Goal: Task Accomplishment & Management: Manage account settings

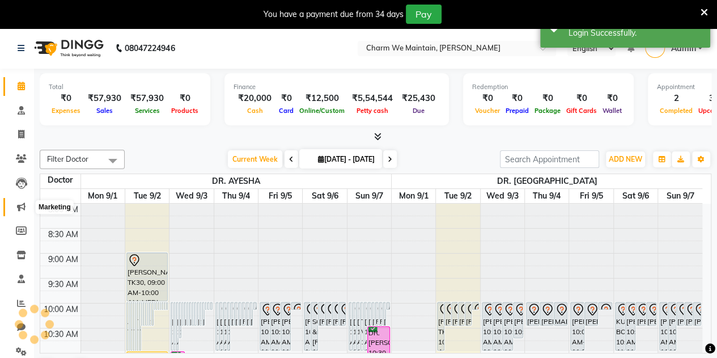
click at [27, 202] on span at bounding box center [21, 207] width 20 height 13
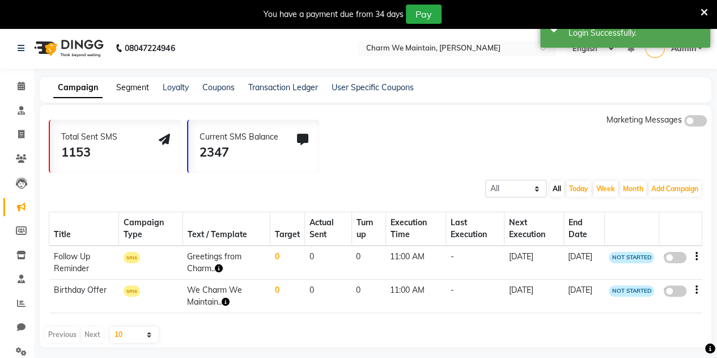
click at [128, 84] on link "Segment" at bounding box center [132, 87] width 33 height 10
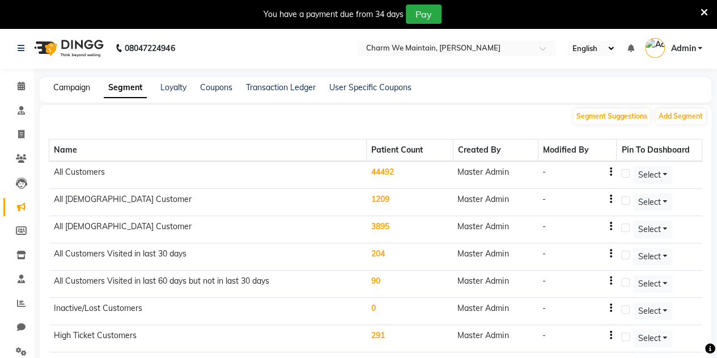
click at [74, 85] on link "Campaign" at bounding box center [71, 87] width 37 height 10
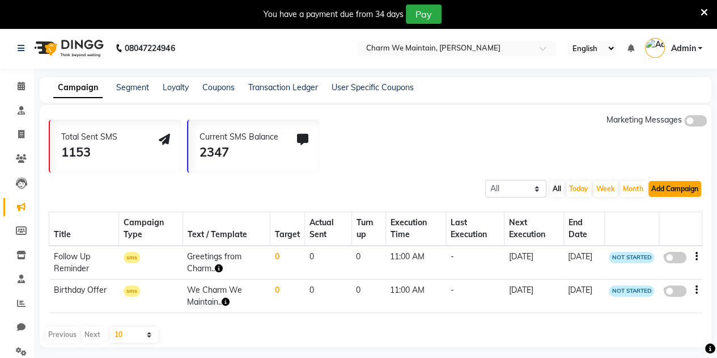
click at [681, 192] on button "Add Campaign" at bounding box center [674, 189] width 53 height 16
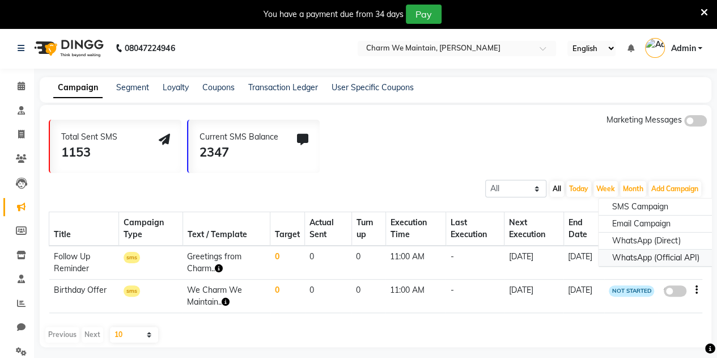
click at [637, 253] on div "WhatsApp (Official API)" at bounding box center [656, 257] width 115 height 17
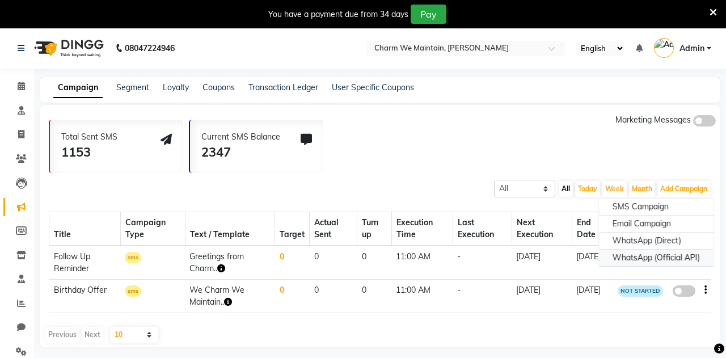
select select "2"
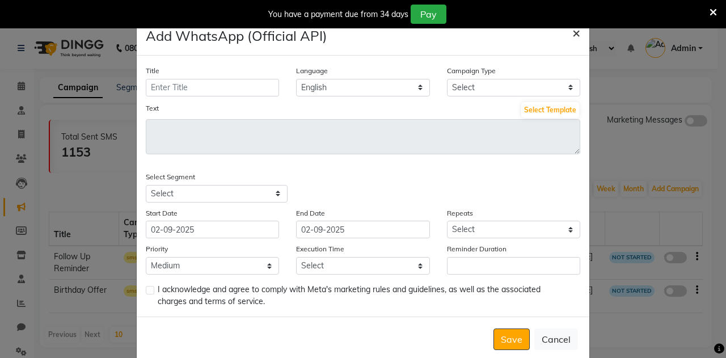
click at [573, 35] on span "×" at bounding box center [576, 32] width 8 height 17
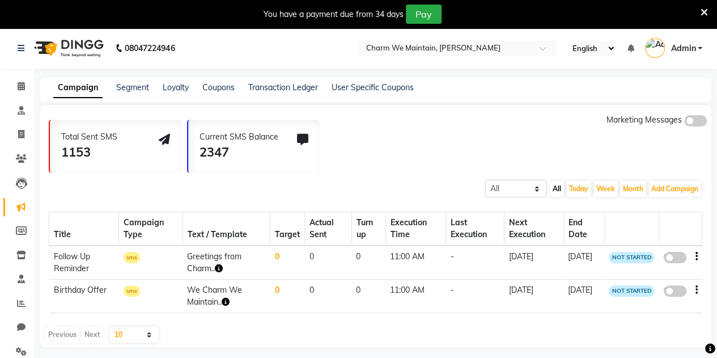
click at [702, 11] on icon at bounding box center [704, 12] width 7 height 10
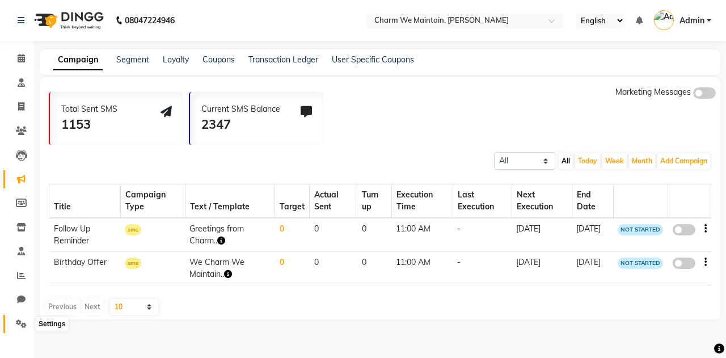
click at [23, 324] on icon at bounding box center [21, 323] width 11 height 9
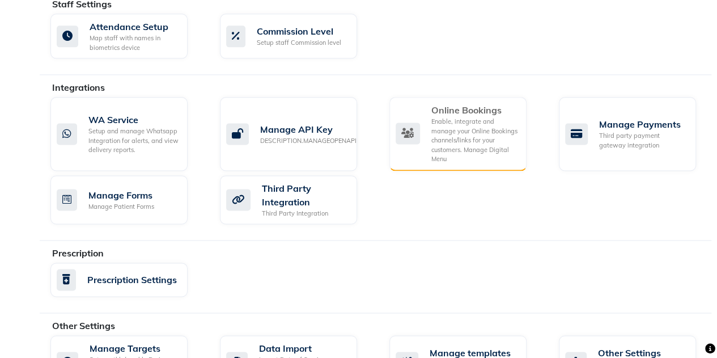
scroll to position [728, 0]
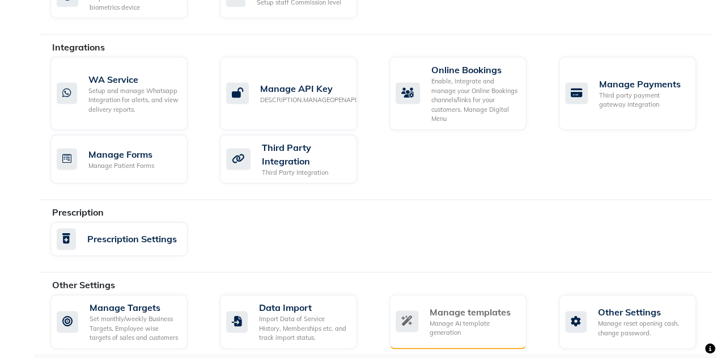
click at [469, 319] on div "Manage AI template generation" at bounding box center [474, 328] width 88 height 19
select select "APPROVED"
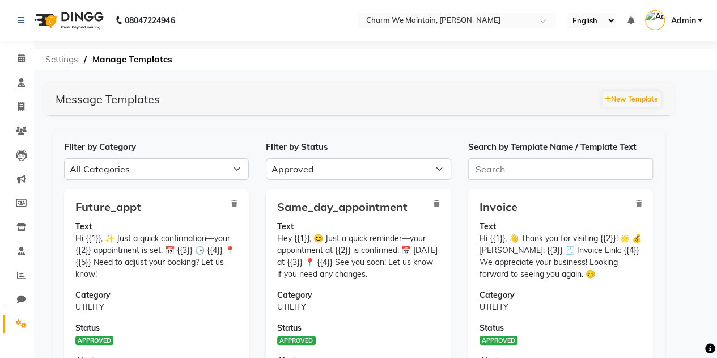
click at [61, 60] on span "Settings" at bounding box center [62, 59] width 44 height 20
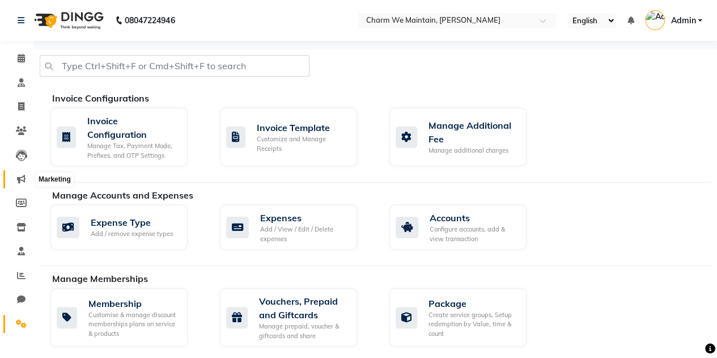
click at [19, 179] on icon at bounding box center [21, 179] width 9 height 9
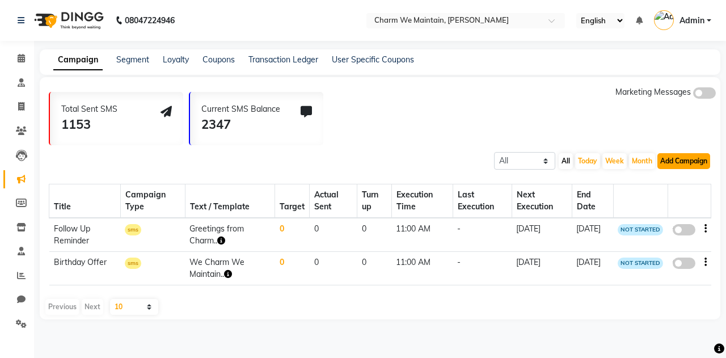
click at [675, 165] on button "Add Campaign" at bounding box center [683, 161] width 53 height 16
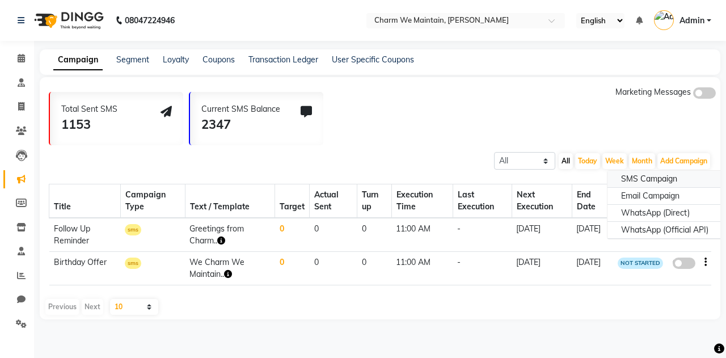
click at [637, 181] on div "SMS Campaign" at bounding box center [664, 179] width 115 height 17
select select "2"
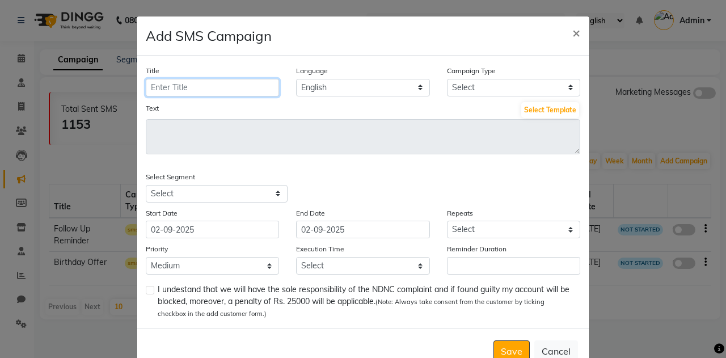
click at [187, 86] on input "Title" at bounding box center [212, 88] width 133 height 18
type input "Gluta Service Next Session Reminder"
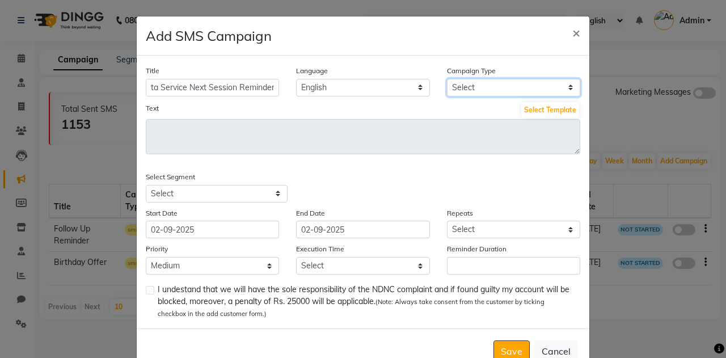
scroll to position [0, 0]
click at [464, 82] on select "Select Birthday Anniversary Promotional Service reminder" at bounding box center [513, 88] width 133 height 18
select select "3"
click at [447, 79] on select "Select Birthday Anniversary Promotional Service reminder" at bounding box center [513, 88] width 133 height 18
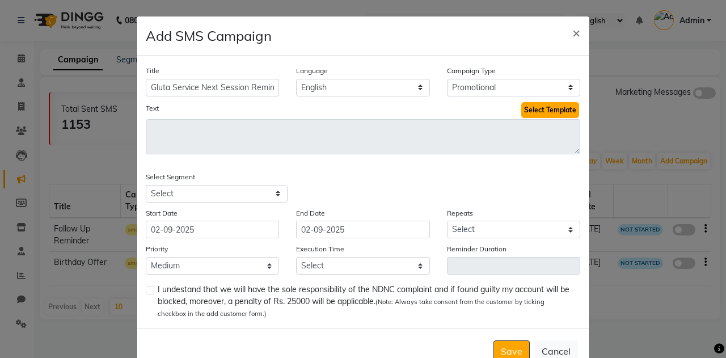
click at [538, 113] on button "Select Template" at bounding box center [550, 110] width 58 height 16
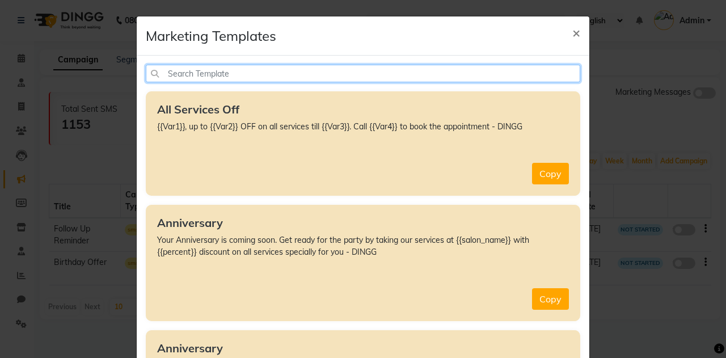
click at [236, 67] on input "text" at bounding box center [363, 74] width 434 height 18
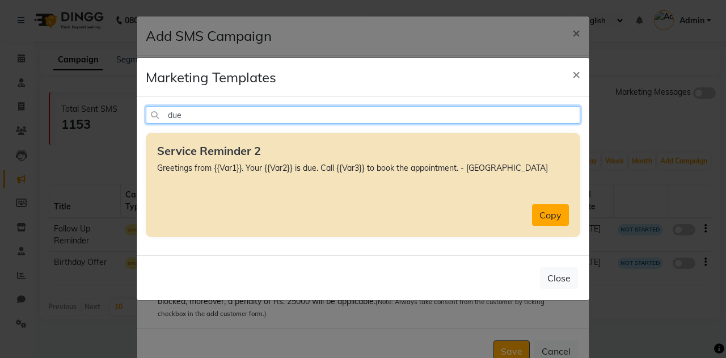
type input "due"
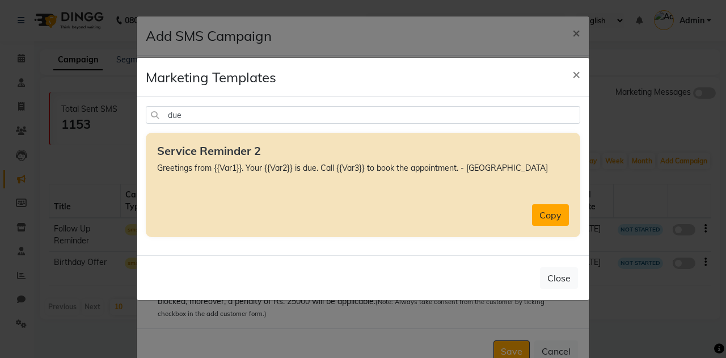
click at [553, 216] on button "Copy" at bounding box center [550, 215] width 37 height 22
type textarea "Greetings from {{Var1}}. Your {{Var2}} is due. Call {{Var3}} to book the appoin…"
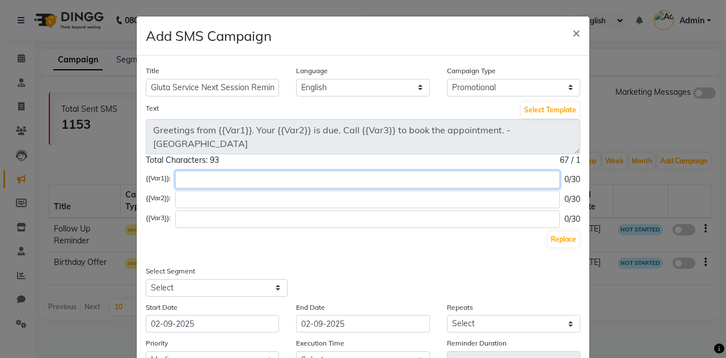
click at [211, 176] on input "text" at bounding box center [367, 180] width 384 height 18
type input "Charm We Maintain"
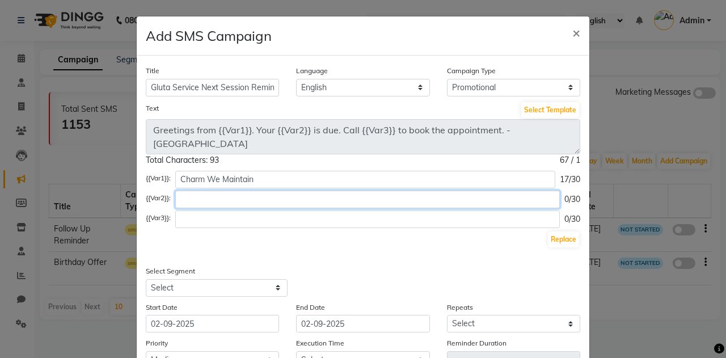
click at [208, 198] on input "text" at bounding box center [367, 199] width 384 height 18
type input "Gluta Service Session"
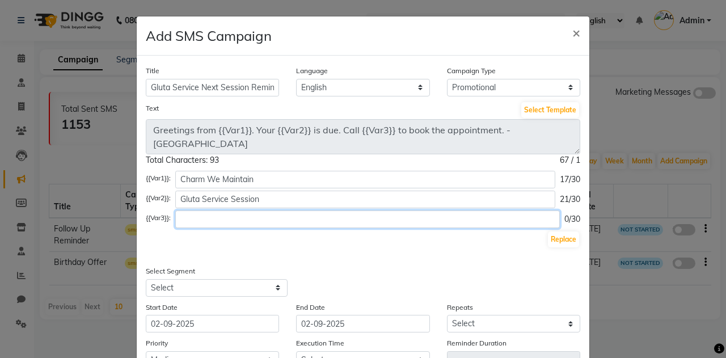
click at [269, 219] on input "text" at bounding box center [367, 219] width 384 height 18
click at [179, 220] on input "9167851623" at bounding box center [365, 219] width 380 height 18
type input "on 9167851623"
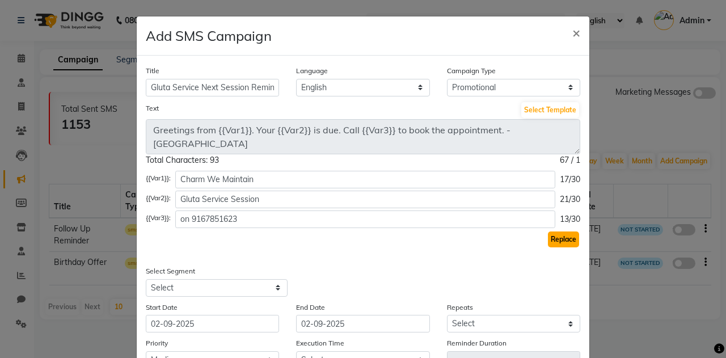
click at [560, 239] on button "Replace" at bounding box center [563, 239] width 31 height 16
type textarea "Greetings from Charm We Maintain. Your Gluta Service Session is due. Call on [P…"
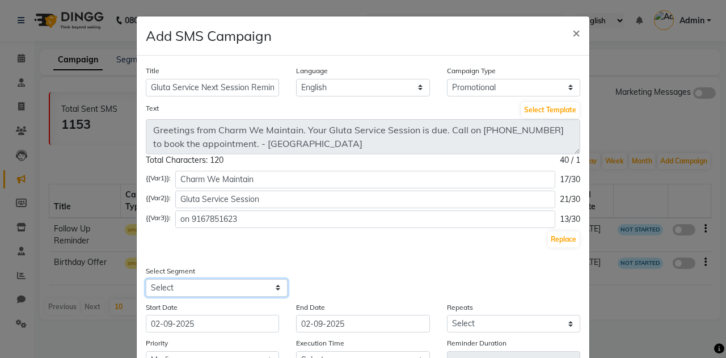
click at [206, 290] on select "Select All Customers All [DEMOGRAPHIC_DATA] Customer All [DEMOGRAPHIC_DATA] Cus…" at bounding box center [217, 288] width 142 height 18
select select "42937"
click at [146, 279] on select "Select All Customers All [DEMOGRAPHIC_DATA] Customer All [DEMOGRAPHIC_DATA] Cus…" at bounding box center [217, 288] width 142 height 18
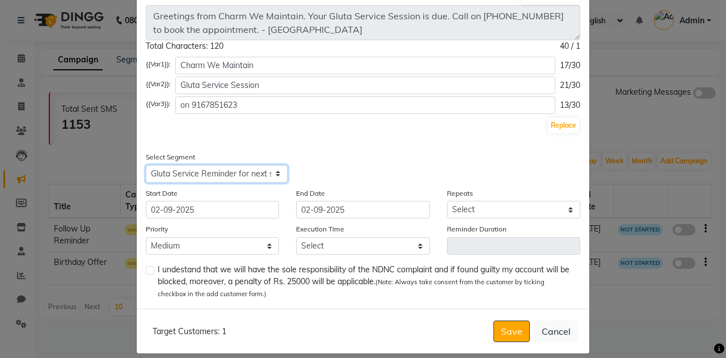
scroll to position [124, 0]
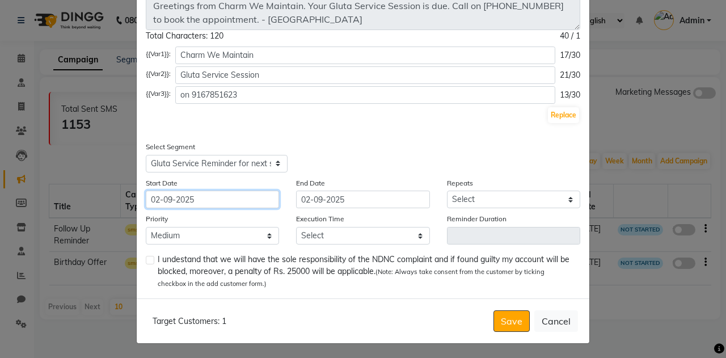
click at [241, 201] on input "02-09-2025" at bounding box center [212, 199] width 133 height 18
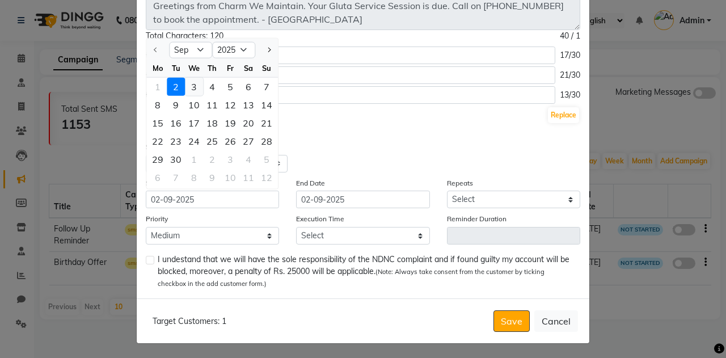
click at [194, 88] on div "3" at bounding box center [194, 87] width 18 height 18
type input "[DATE]"
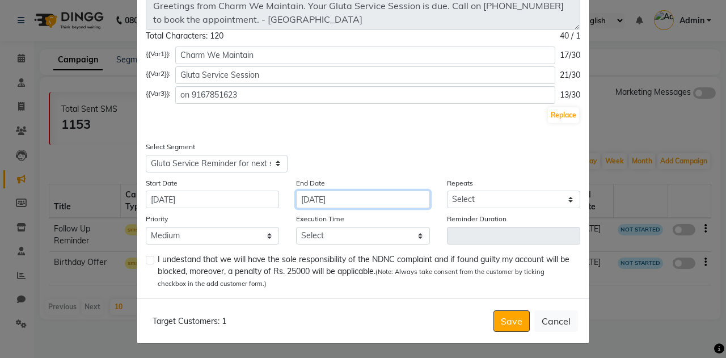
click at [355, 197] on input "[DATE]" at bounding box center [362, 199] width 133 height 18
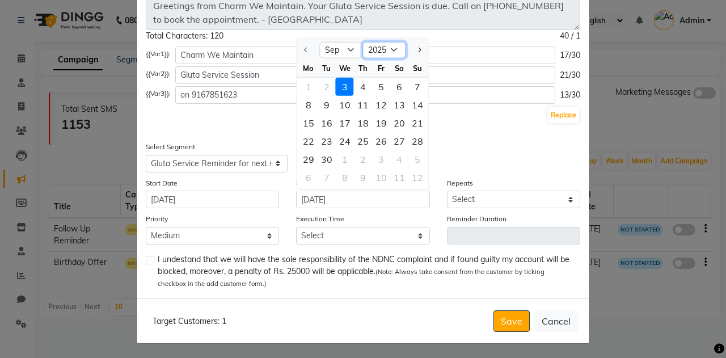
click at [384, 54] on select "2025 2026 2027 2028 2029 2030 2031 2032 2033 2034 2035" at bounding box center [384, 49] width 43 height 17
select select "2033"
click at [363, 41] on select "2025 2026 2027 2028 2029 2030 2031 2032 2033 2034 2035" at bounding box center [384, 49] width 43 height 17
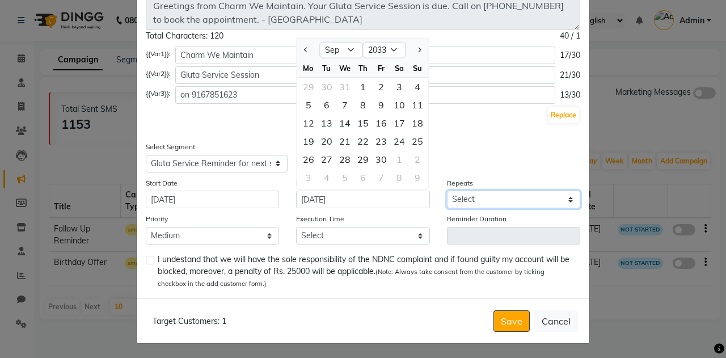
click at [478, 198] on select "Select Once Daily Alternate Day Weekly Monthly Yearly" at bounding box center [513, 199] width 133 height 18
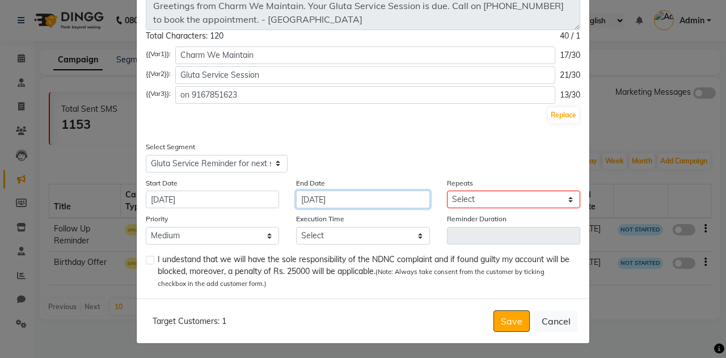
click at [385, 193] on input "[DATE]" at bounding box center [362, 199] width 133 height 18
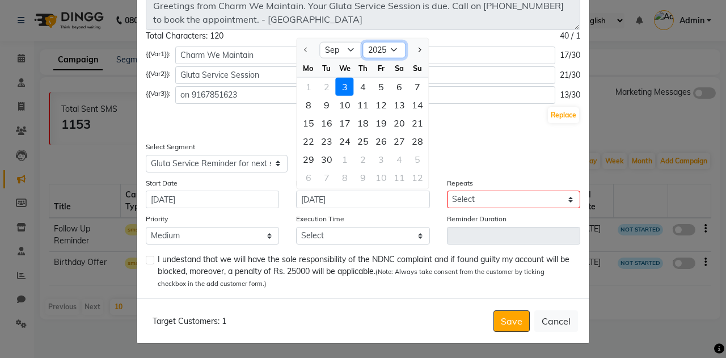
click at [391, 56] on select "2025 2026 2027 2028 2029 2030 2031 2032 2033 2034 2035" at bounding box center [384, 49] width 43 height 17
select select "2033"
click at [363, 41] on select "2025 2026 2027 2028 2029 2030 2031 2032 2033 2034 2035" at bounding box center [384, 49] width 43 height 17
click at [381, 158] on div "30" at bounding box center [381, 159] width 18 height 18
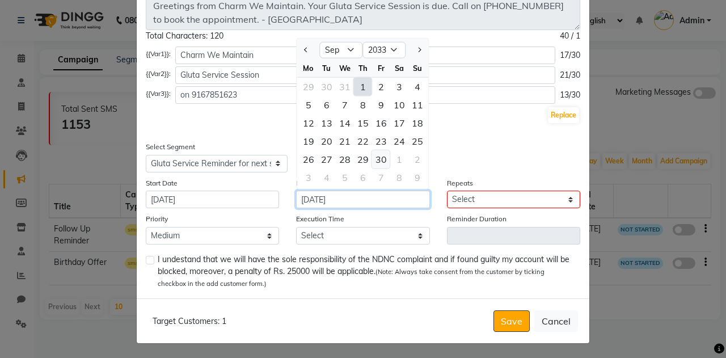
type input "[DATE]"
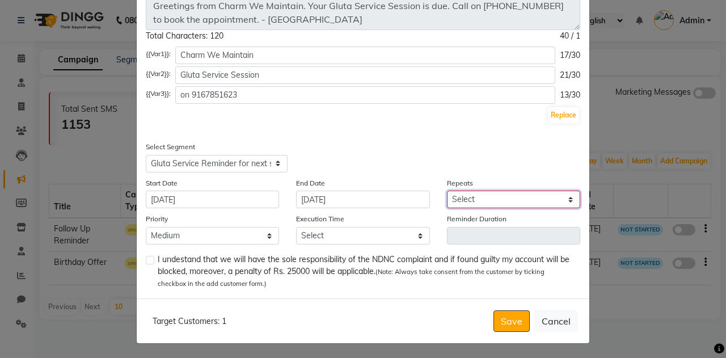
click at [477, 198] on select "Select Once Daily Alternate Day Weekly Monthly Yearly" at bounding box center [513, 199] width 133 height 18
select select "2"
click at [447, 190] on select "Select Once Daily Alternate Day Weekly Monthly Yearly" at bounding box center [513, 199] width 133 height 18
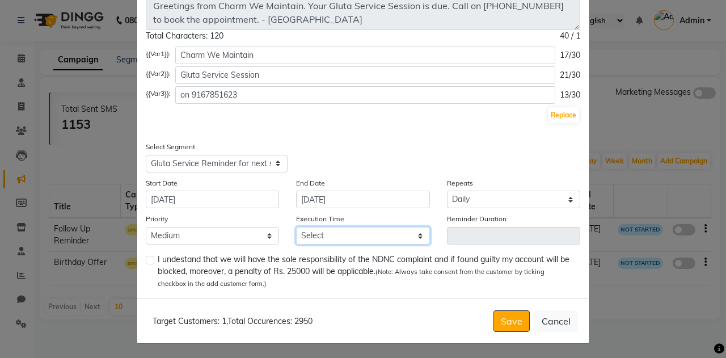
click at [311, 238] on select "Select 09:00 AM 09:15 AM 09:30 AM 09:45 AM 10:00 AM 10:15 AM 10:30 AM 10:45 AM …" at bounding box center [362, 236] width 133 height 18
select select "540"
click at [296, 227] on select "Select 09:00 AM 09:15 AM 09:30 AM 09:45 AM 10:00 AM 10:15 AM 10:30 AM 10:45 AM …" at bounding box center [362, 236] width 133 height 18
click at [146, 261] on label at bounding box center [150, 260] width 9 height 9
click at [146, 261] on input "checkbox" at bounding box center [149, 260] width 7 height 7
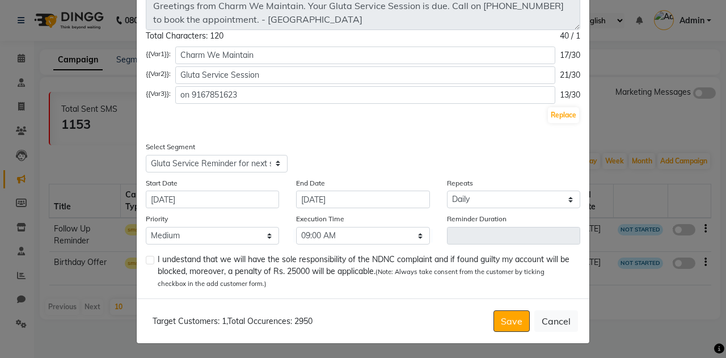
checkbox input "true"
click at [513, 321] on button "Save" at bounding box center [511, 321] width 36 height 22
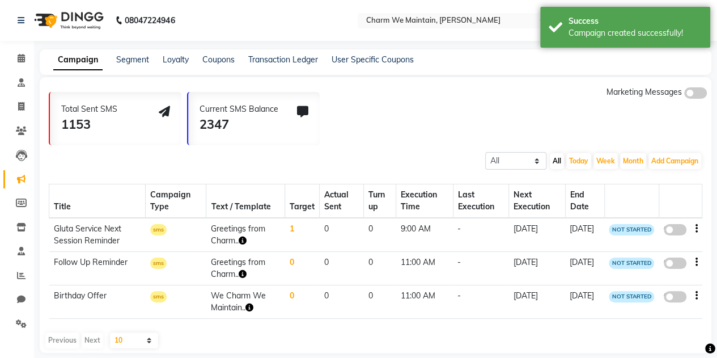
click at [673, 231] on span at bounding box center [675, 229] width 23 height 11
click at [679, 231] on input "false" at bounding box center [679, 231] width 0 height 0
select select "3"
select select "42937"
select select "2"
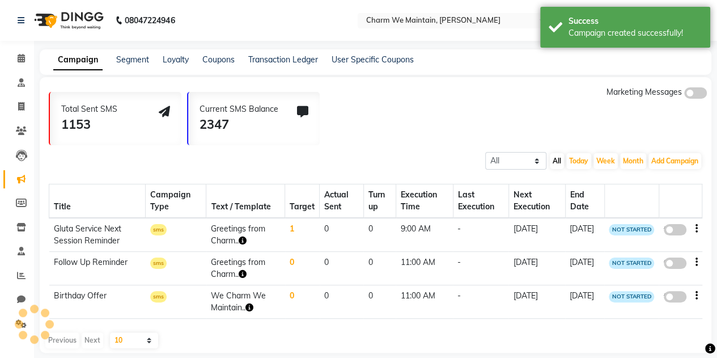
select select "2"
select select "540"
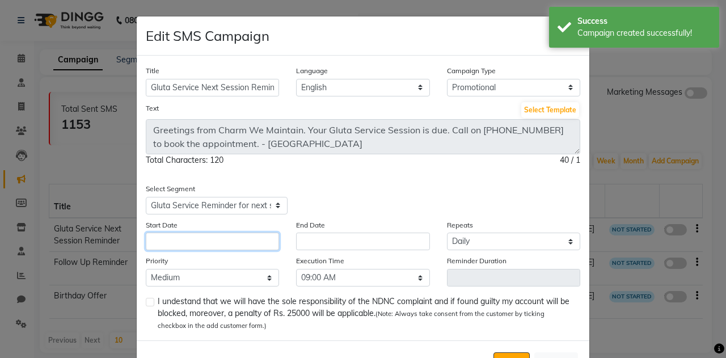
click at [194, 236] on input "text" at bounding box center [212, 241] width 133 height 18
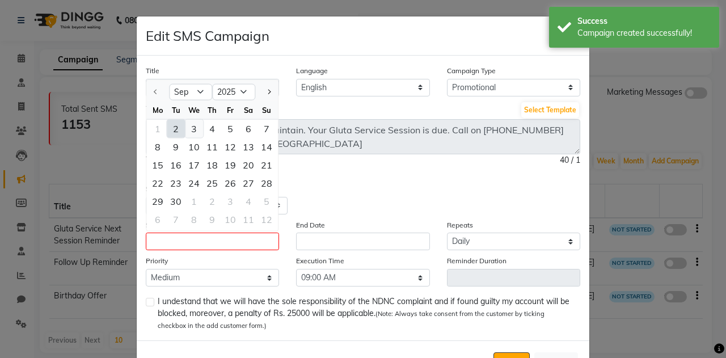
click at [190, 129] on div "3" at bounding box center [194, 129] width 18 height 18
type input "[DATE]"
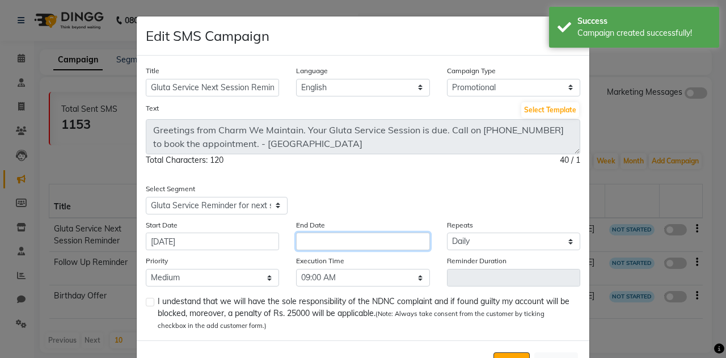
click at [312, 241] on input "text" at bounding box center [362, 241] width 133 height 18
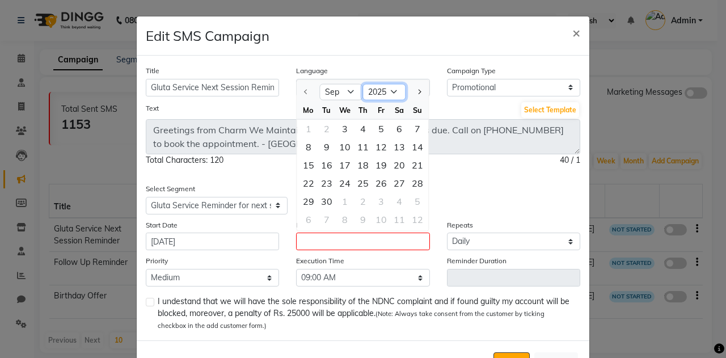
click at [380, 87] on select "2025 2026 2027 2028 2029 2030 2031 2032 2033 2034 2035" at bounding box center [384, 91] width 43 height 17
select select "2034"
click at [363, 83] on select "2025 2026 2027 2028 2029 2030 2031 2032 2033 2034 2035" at bounding box center [384, 91] width 43 height 17
click at [394, 197] on div "30" at bounding box center [399, 201] width 18 height 18
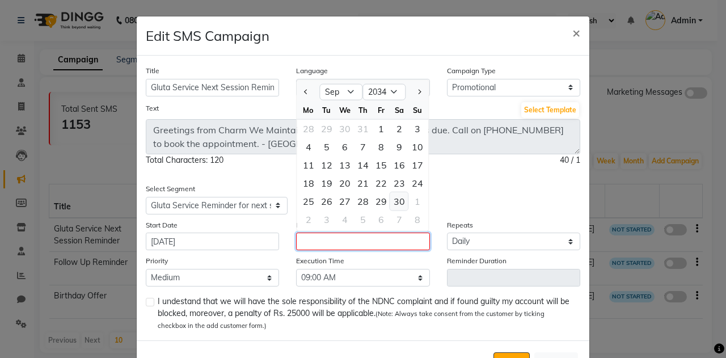
type input "[DATE]"
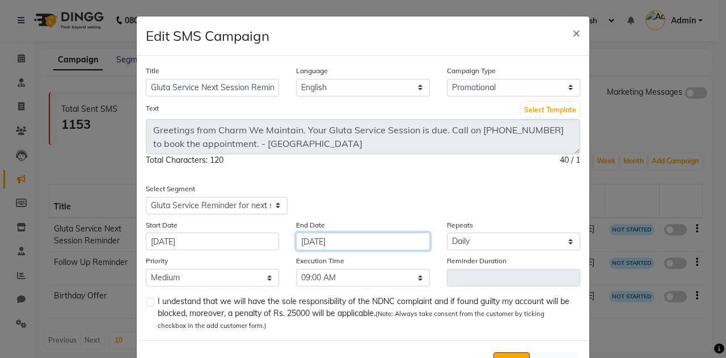
scroll to position [42, 0]
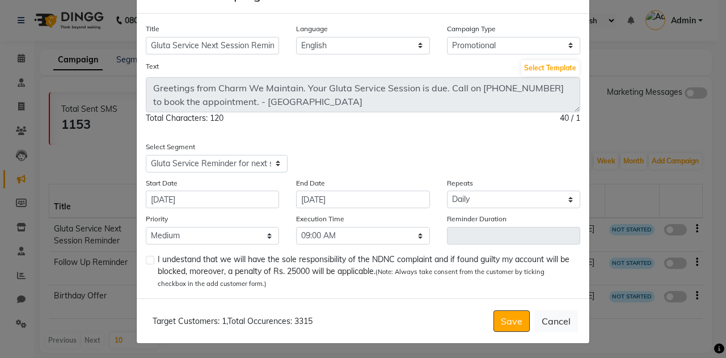
click at [146, 258] on label at bounding box center [150, 260] width 9 height 9
click at [146, 258] on input "checkbox" at bounding box center [149, 260] width 7 height 7
checkbox input "true"
click at [508, 320] on button "Save" at bounding box center [511, 321] width 36 height 22
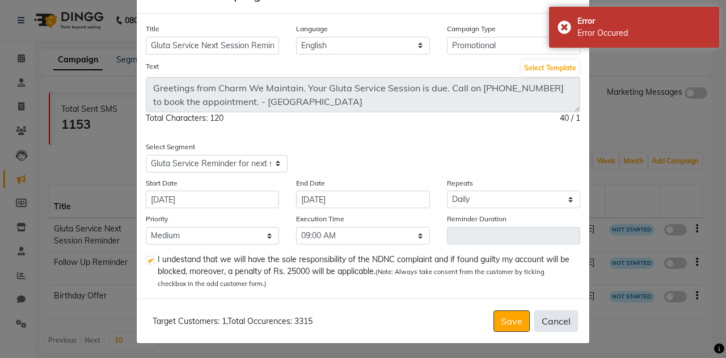
click at [545, 315] on button "Cancel" at bounding box center [556, 321] width 44 height 22
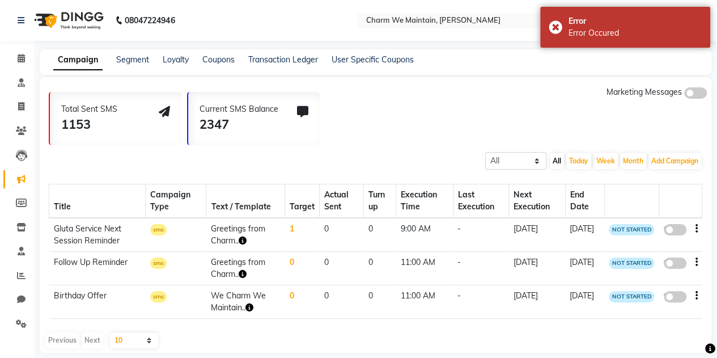
click at [692, 94] on span at bounding box center [695, 92] width 23 height 11
click at [684, 95] on input "checkbox" at bounding box center [684, 95] width 0 height 0
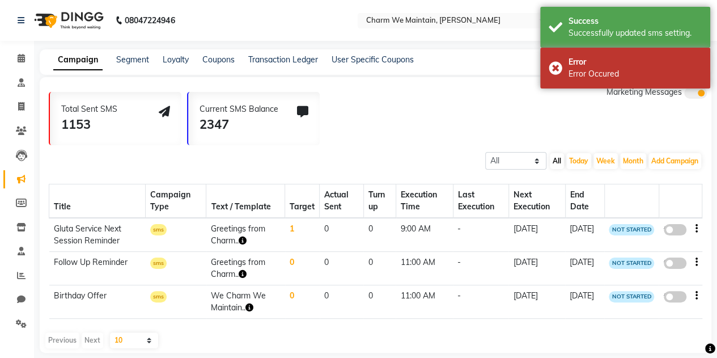
click at [676, 226] on span at bounding box center [675, 229] width 23 height 11
click at [679, 231] on input "false" at bounding box center [679, 231] width 0 height 0
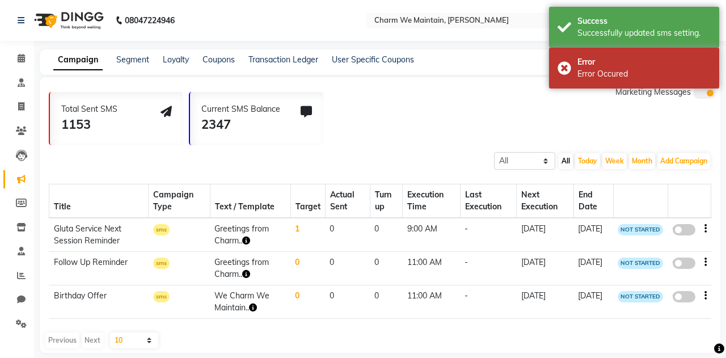
select select "3"
select select "42937"
select select "2"
select select "540"
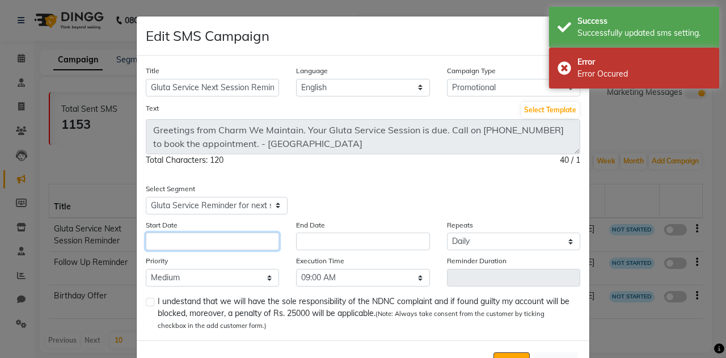
click at [196, 244] on input "text" at bounding box center [212, 241] width 133 height 18
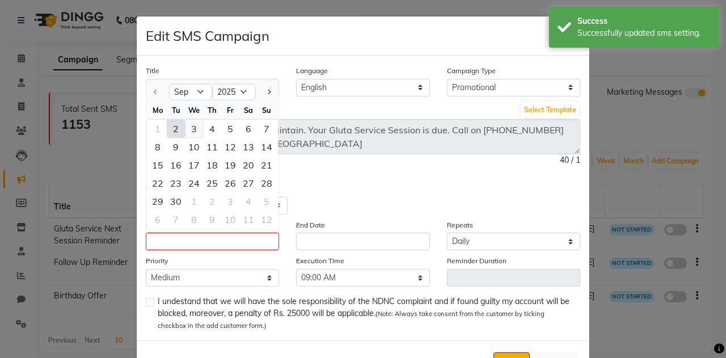
click at [188, 131] on div "3" at bounding box center [194, 129] width 18 height 18
type input "[DATE]"
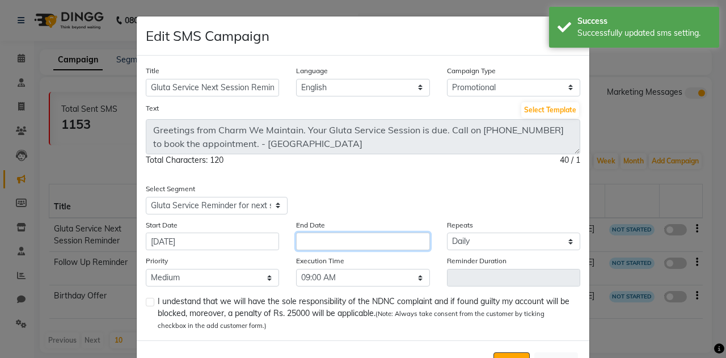
click at [375, 236] on input "text" at bounding box center [362, 241] width 133 height 18
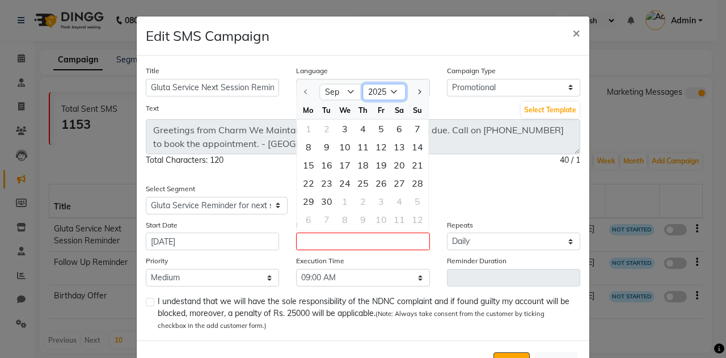
click at [391, 98] on select "2025 2026 2027 2028 2029 2030 2031 2032 2033 2034 2035" at bounding box center [384, 91] width 43 height 17
select select "2034"
click at [363, 83] on select "2025 2026 2027 2028 2029 2030 2031 2032 2033 2034 2035" at bounding box center [384, 91] width 43 height 17
click at [393, 206] on div "30" at bounding box center [399, 201] width 18 height 18
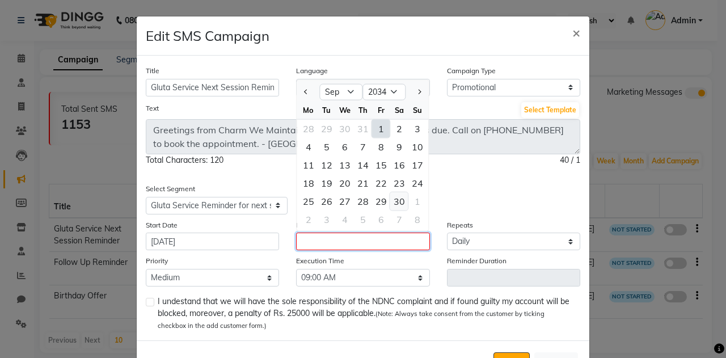
type input "[DATE]"
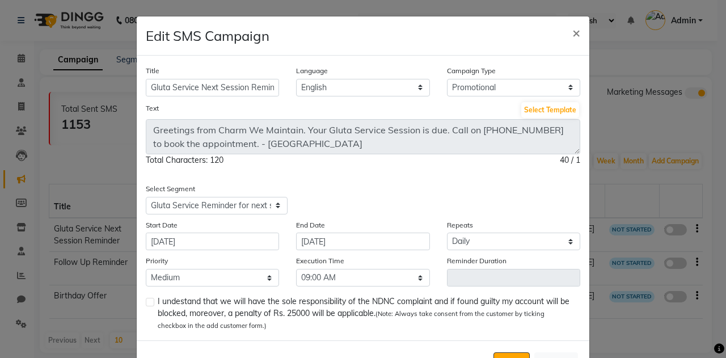
click at [146, 302] on label at bounding box center [150, 302] width 9 height 9
click at [146, 302] on input "checkbox" at bounding box center [149, 302] width 7 height 7
checkbox input "true"
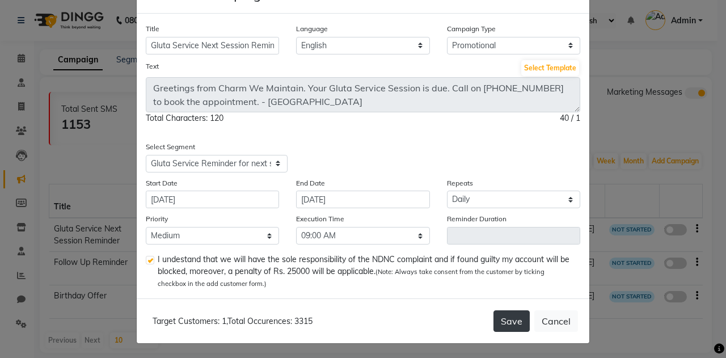
click at [511, 320] on button "Save" at bounding box center [511, 321] width 36 height 22
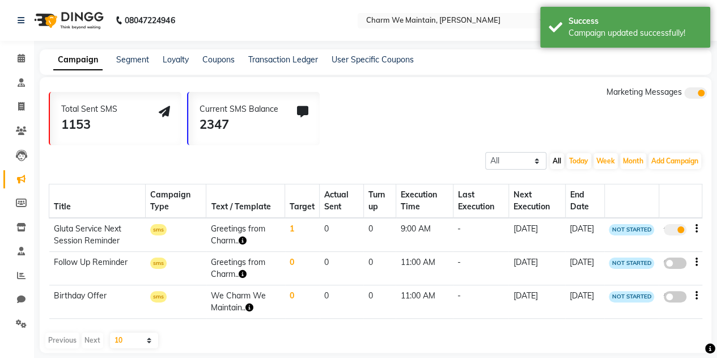
click at [291, 231] on td "1" at bounding box center [302, 235] width 35 height 34
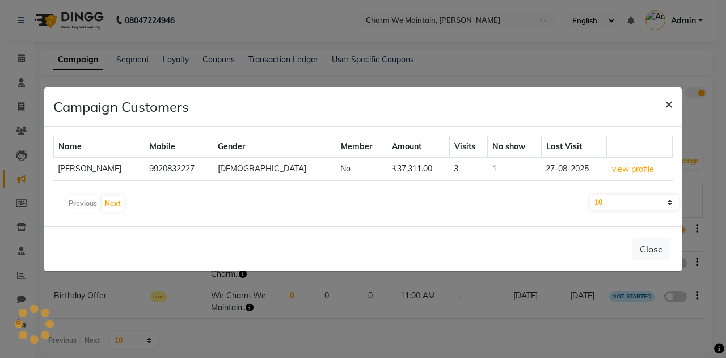
click at [671, 103] on span "×" at bounding box center [668, 103] width 8 height 17
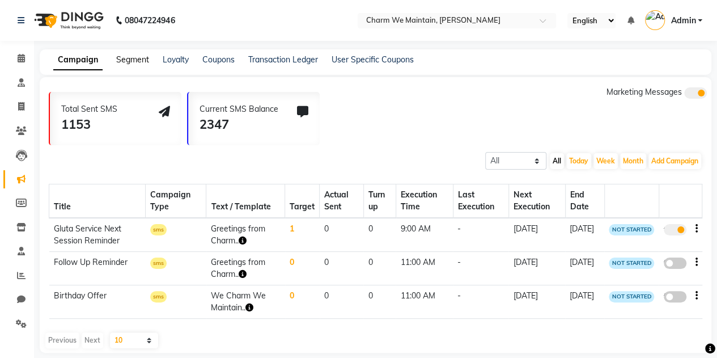
click at [135, 62] on link "Segment" at bounding box center [132, 59] width 33 height 10
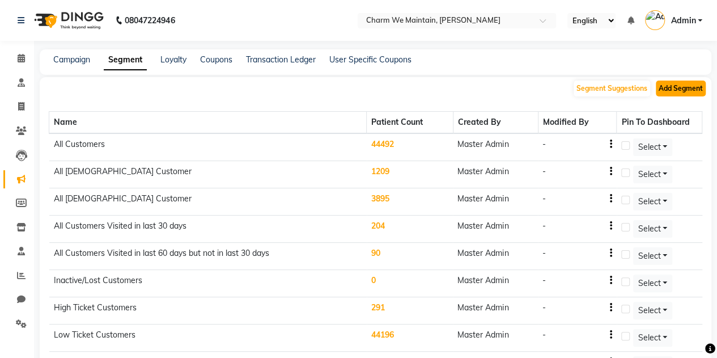
click at [692, 87] on button "Add Segment" at bounding box center [681, 88] width 50 height 16
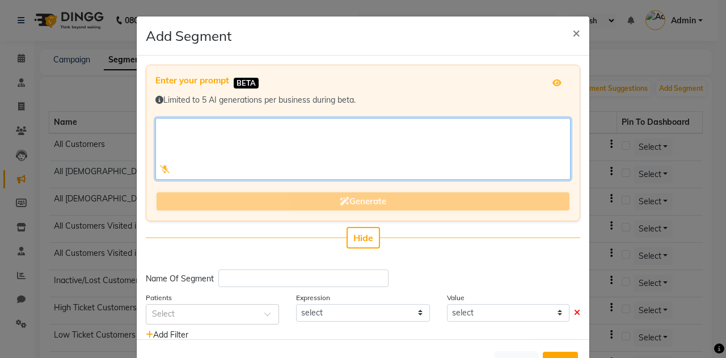
click at [311, 137] on textarea at bounding box center [362, 149] width 415 height 62
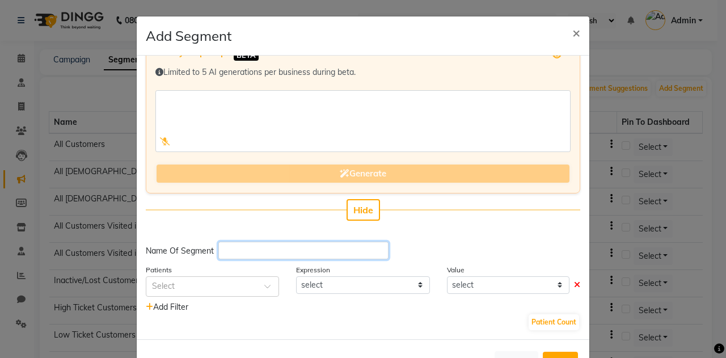
click at [244, 251] on input "text" at bounding box center [303, 250] width 170 height 18
type input "Facial"
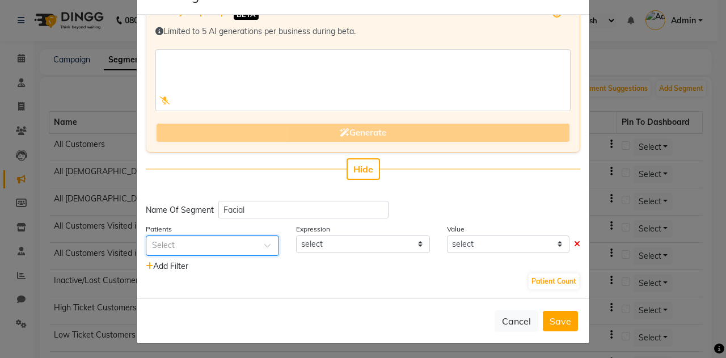
scroll to position [41, 0]
click at [230, 248] on input "text" at bounding box center [201, 245] width 98 height 12
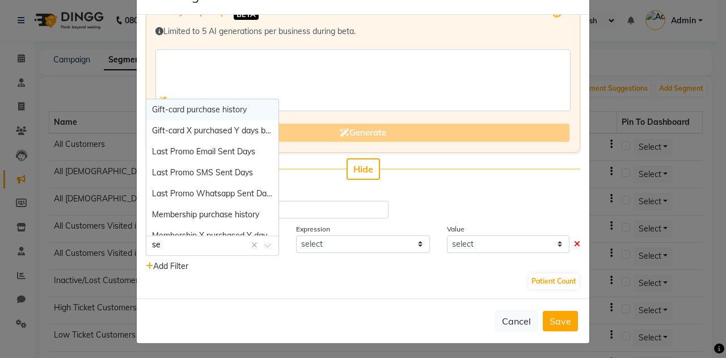
type input "ser"
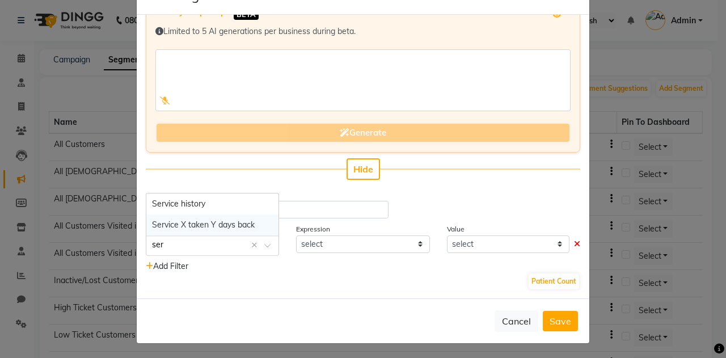
click at [215, 222] on span "Service X taken Y days back" at bounding box center [203, 224] width 103 height 10
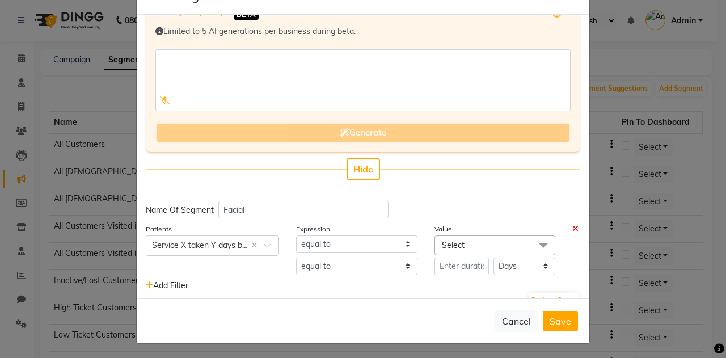
click at [470, 243] on span "Select" at bounding box center [494, 245] width 121 height 20
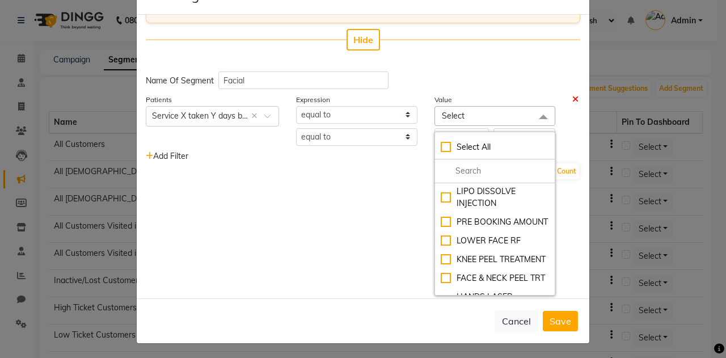
scroll to position [39, 0]
click at [474, 165] on input "multiselect-search" at bounding box center [494, 171] width 108 height 12
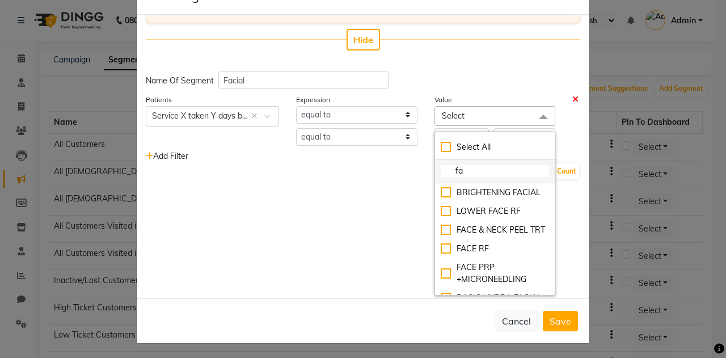
scroll to position [0, 0]
type input "fac"
click at [440, 193] on div "BRIGHTENING FACIAL" at bounding box center [494, 192] width 108 height 12
checkbox input "true"
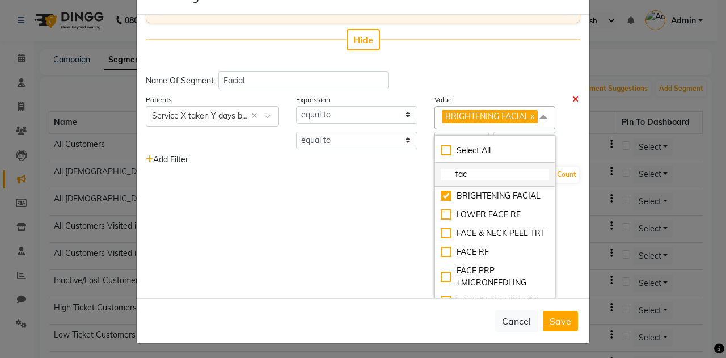
click at [464, 180] on input "fac" at bounding box center [494, 174] width 108 height 12
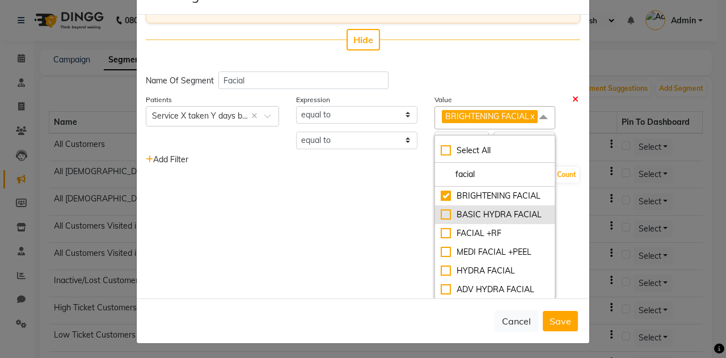
type input "facial"
click at [440, 220] on div "BASIC HYDRA FACIAL" at bounding box center [494, 215] width 108 height 12
checkbox input "true"
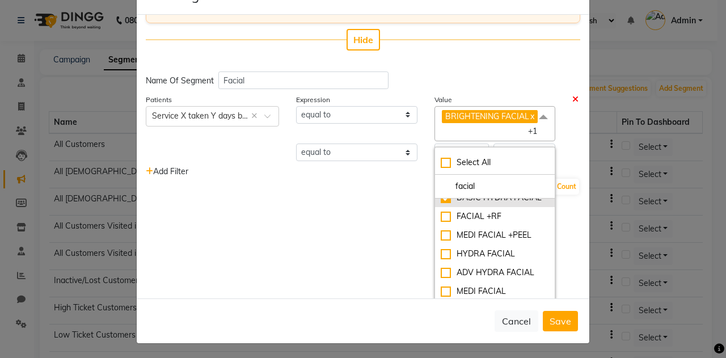
scroll to position [28, 0]
click at [440, 223] on div "FACIAL +RF" at bounding box center [494, 217] width 108 height 12
checkbox input "true"
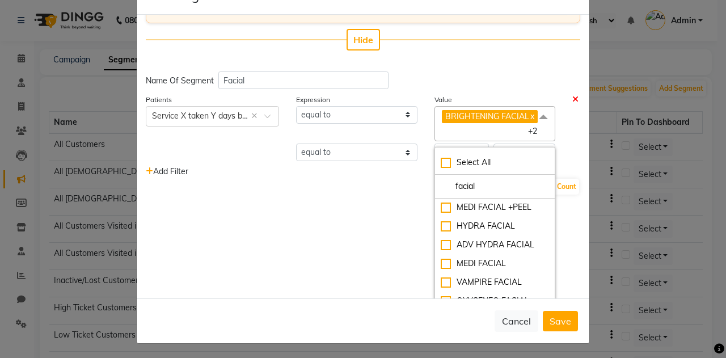
scroll to position [57, 0]
click at [440, 213] on div "MEDI FACIAL +PEEL" at bounding box center [494, 207] width 108 height 12
checkbox input "true"
click at [440, 231] on div "HYDRA FACIAL" at bounding box center [494, 225] width 108 height 12
checkbox input "true"
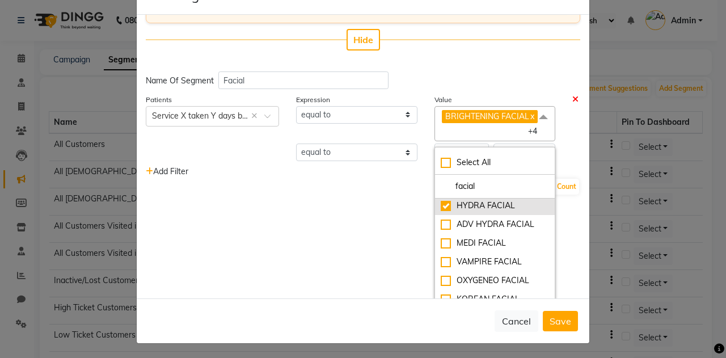
scroll to position [82, 0]
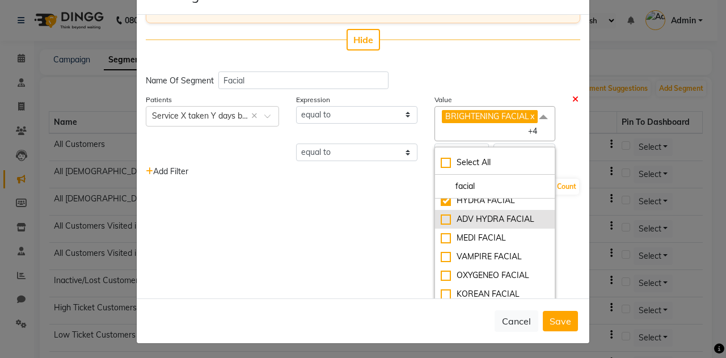
click at [440, 225] on div "ADV HYDRA FACIAL" at bounding box center [494, 219] width 108 height 12
checkbox input "true"
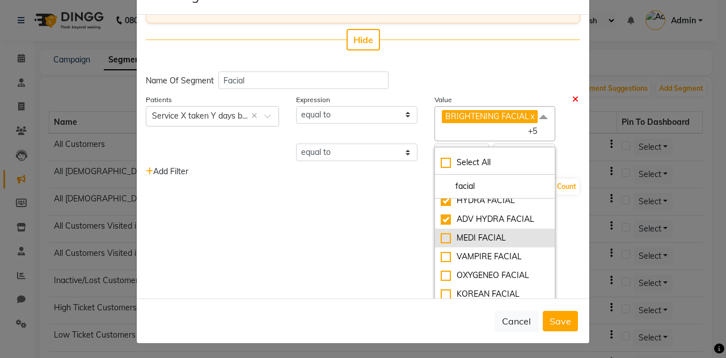
click at [440, 244] on div "MEDI FACIAL" at bounding box center [494, 238] width 108 height 12
checkbox input "true"
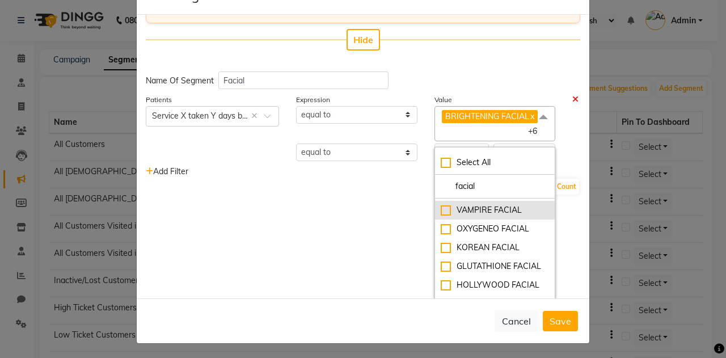
click at [440, 216] on div "VAMPIRE FACIAL" at bounding box center [494, 210] width 108 height 12
checkbox input "true"
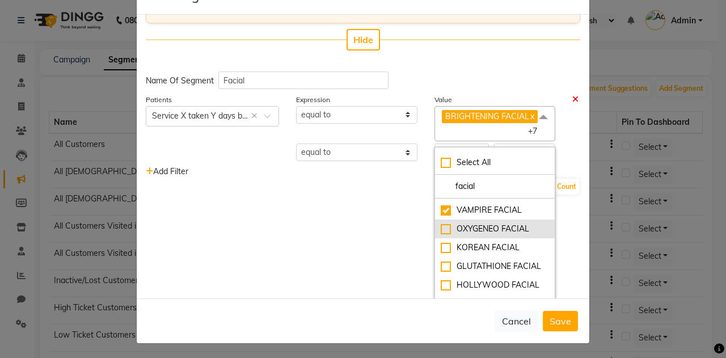
click at [440, 235] on div "OXYGENEO FACIAL" at bounding box center [494, 229] width 108 height 12
checkbox input "true"
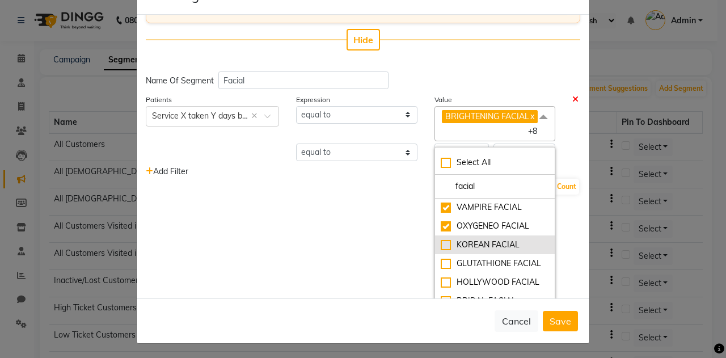
click at [440, 243] on div "KOREAN FACIAL" at bounding box center [494, 245] width 108 height 12
checkbox input "true"
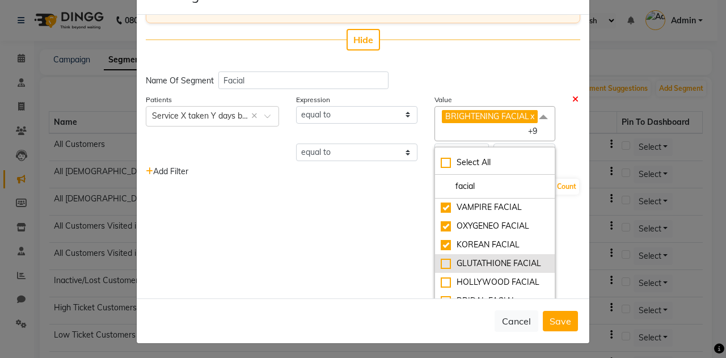
click at [440, 265] on div "GLUTATHIONE FACIAL" at bounding box center [494, 263] width 108 height 12
checkbox input "true"
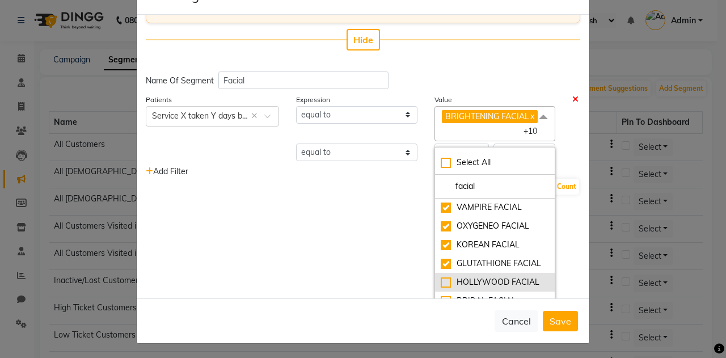
click at [440, 288] on div "HOLLYWOOD FACIAL" at bounding box center [494, 282] width 108 height 12
checkbox input "true"
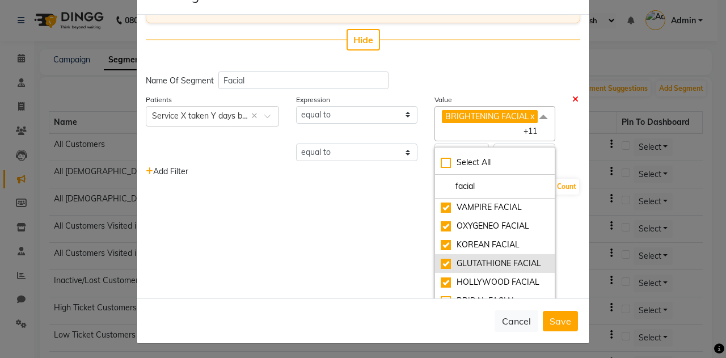
scroll to position [0, 0]
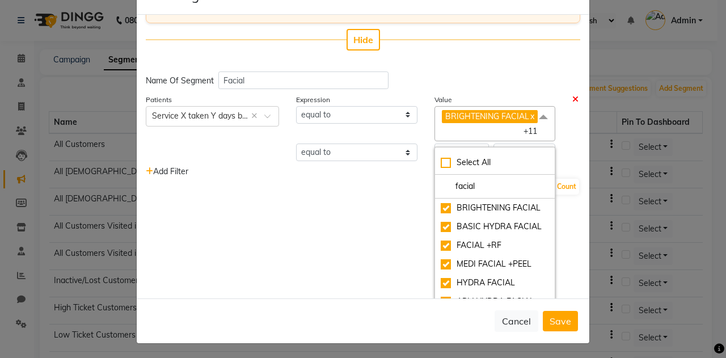
click at [566, 251] on div "Enter your prompt BETA Limited to 5 AI generations per business during beta. Ge…" at bounding box center [363, 156] width 452 height 283
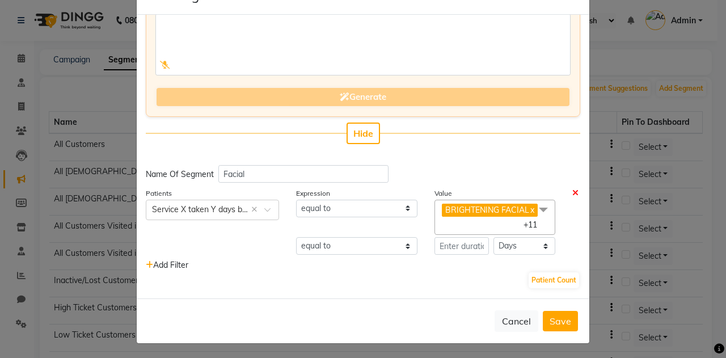
scroll to position [74, 0]
click at [453, 243] on input "number" at bounding box center [461, 246] width 55 height 18
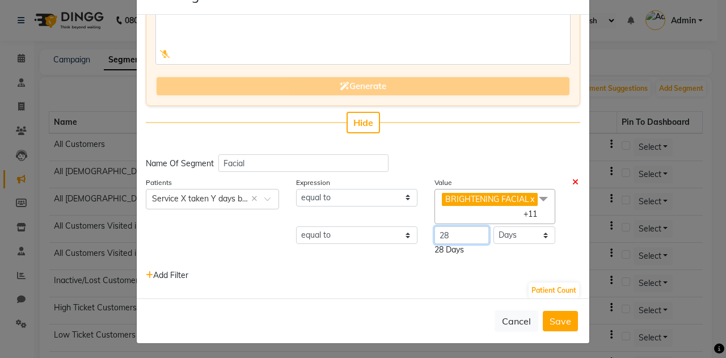
type input "28"
click at [478, 281] on div "Add Filter" at bounding box center [362, 275] width 451 height 12
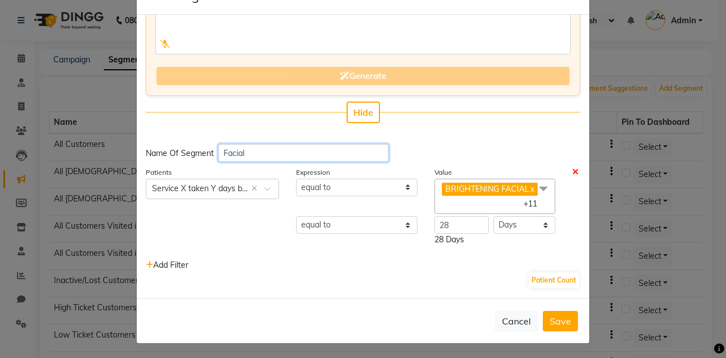
click at [282, 144] on input "Facial" at bounding box center [303, 153] width 170 height 18
type input "Facial_reminder"
click at [380, 287] on div "Patient Count" at bounding box center [363, 280] width 434 height 18
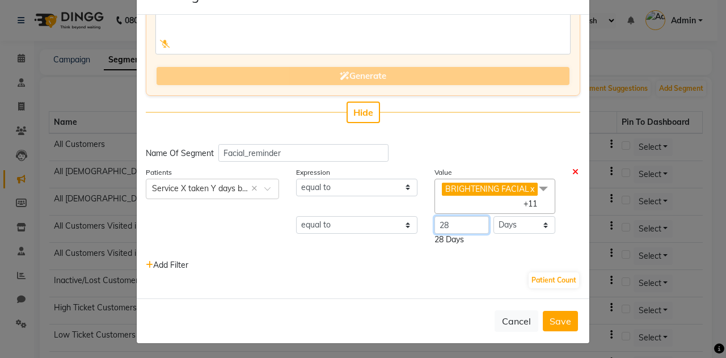
click at [466, 228] on input "28" at bounding box center [461, 225] width 55 height 18
click at [474, 253] on div "28 Days Months 28 Days" at bounding box center [495, 235] width 138 height 39
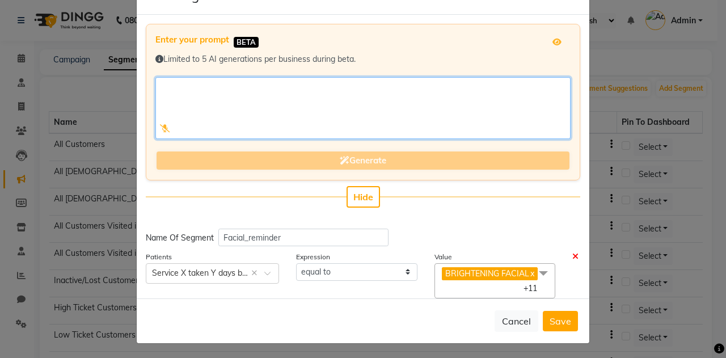
click at [378, 104] on textarea at bounding box center [362, 108] width 415 height 62
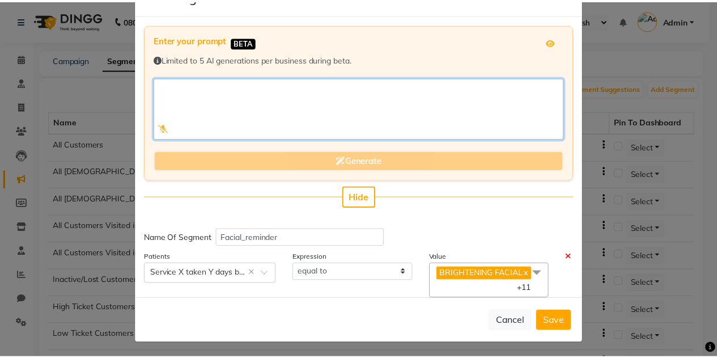
scroll to position [95, 0]
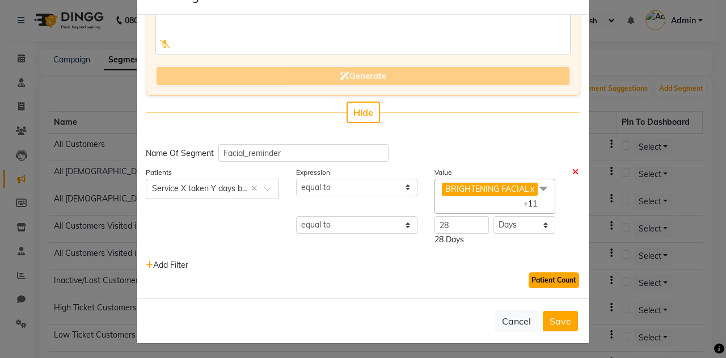
click at [544, 284] on button "Patient Count" at bounding box center [553, 280] width 50 height 16
click at [561, 321] on button "Save" at bounding box center [559, 321] width 35 height 20
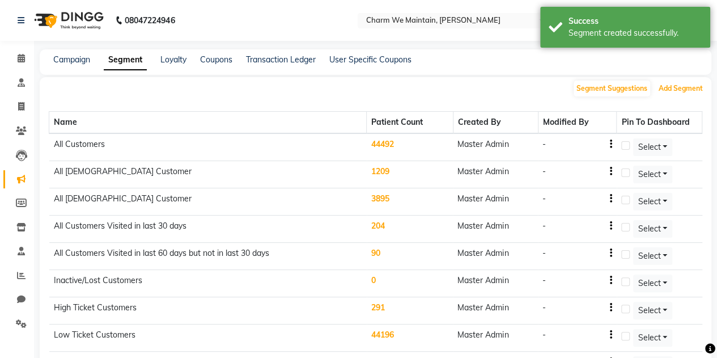
scroll to position [228, 0]
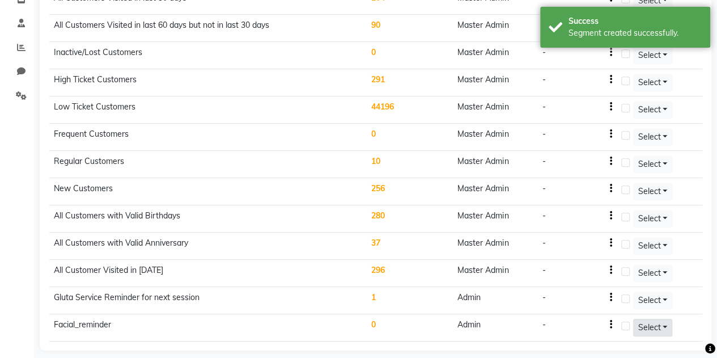
click at [637, 321] on button "Select" at bounding box center [653, 328] width 40 height 18
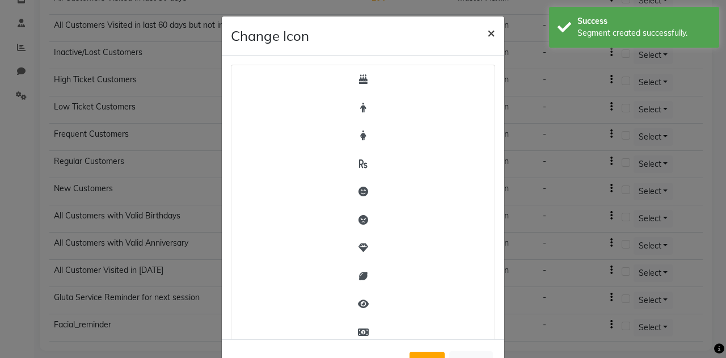
click at [489, 36] on span "×" at bounding box center [491, 32] width 8 height 17
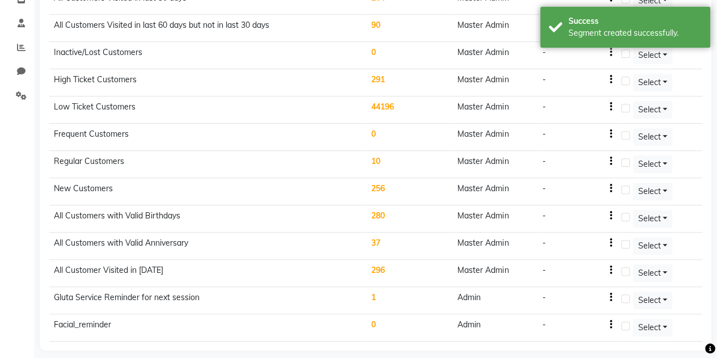
scroll to position [0, 0]
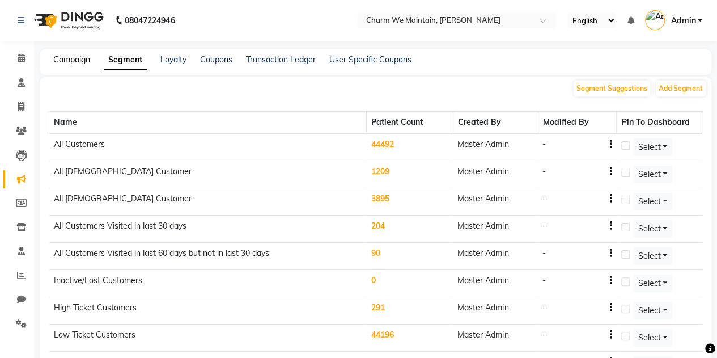
click at [80, 61] on link "Campaign" at bounding box center [71, 59] width 37 height 10
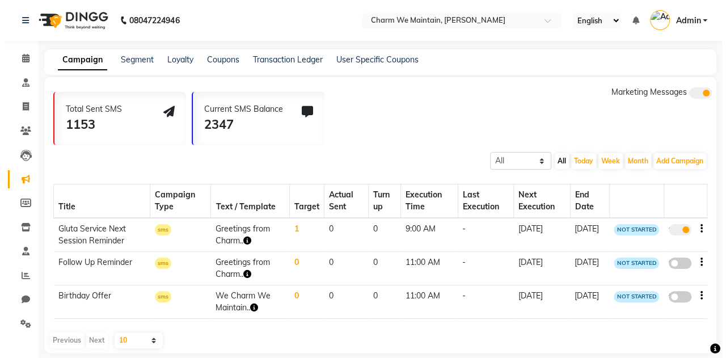
scroll to position [11, 0]
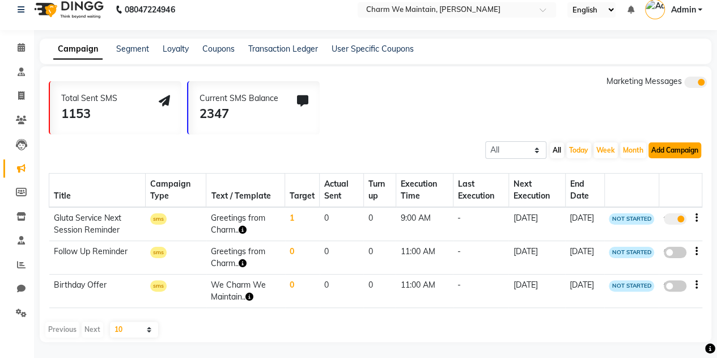
click at [673, 151] on button "Add Campaign" at bounding box center [674, 150] width 53 height 16
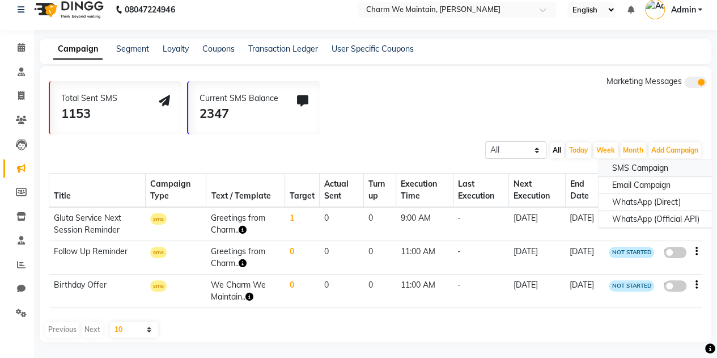
click at [664, 170] on div "SMS Campaign" at bounding box center [656, 168] width 115 height 17
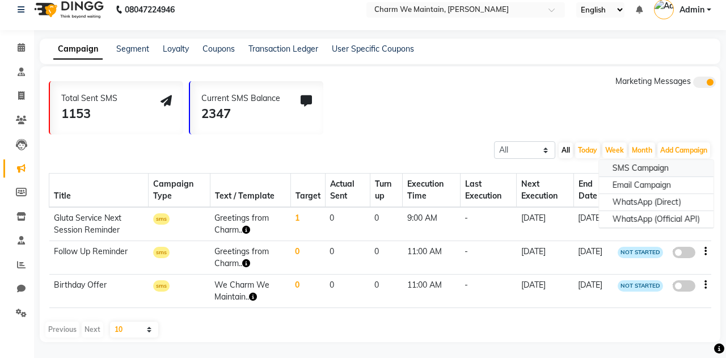
select select "2"
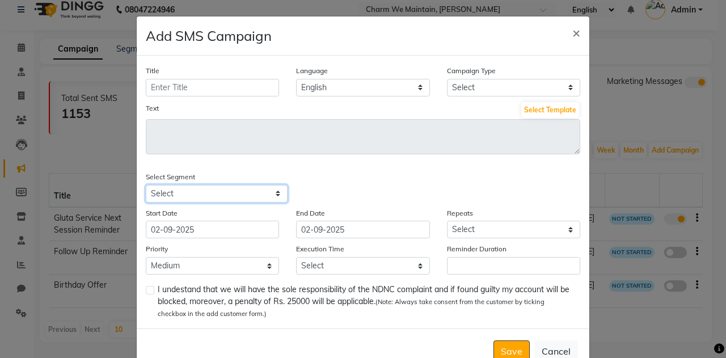
click at [248, 194] on select "Select All Customers All [DEMOGRAPHIC_DATA] Customer All [DEMOGRAPHIC_DATA] Cus…" at bounding box center [217, 194] width 142 height 18
select select "42939"
click at [146, 185] on select "Select All Customers All [DEMOGRAPHIC_DATA] Customer All [DEMOGRAPHIC_DATA] Cus…" at bounding box center [217, 194] width 142 height 18
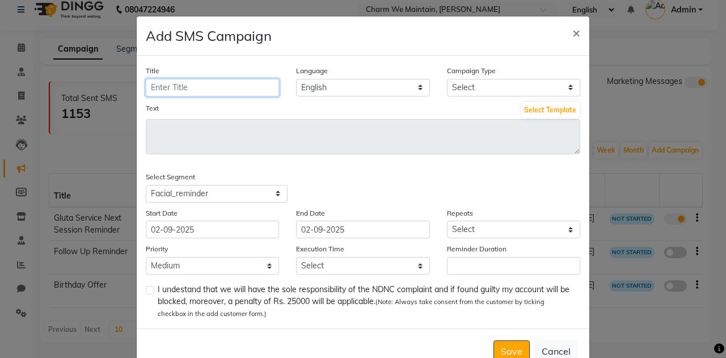
click at [228, 88] on input "Title" at bounding box center [212, 88] width 133 height 18
type input "Facial_reminder"
click at [307, 105] on div "Text Select Template" at bounding box center [363, 110] width 434 height 18
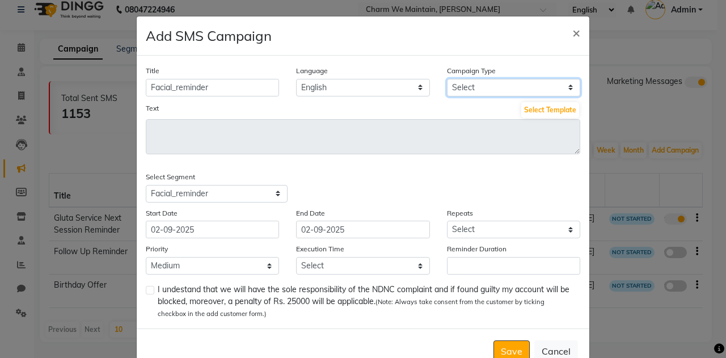
click at [451, 86] on select "Select Birthday Anniversary Promotional Service reminder" at bounding box center [513, 88] width 133 height 18
select select "3"
click at [447, 79] on select "Select Birthday Anniversary Promotional Service reminder" at bounding box center [513, 88] width 133 height 18
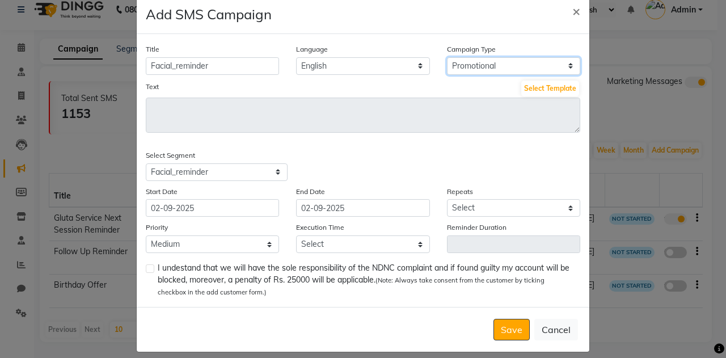
scroll to position [30, 0]
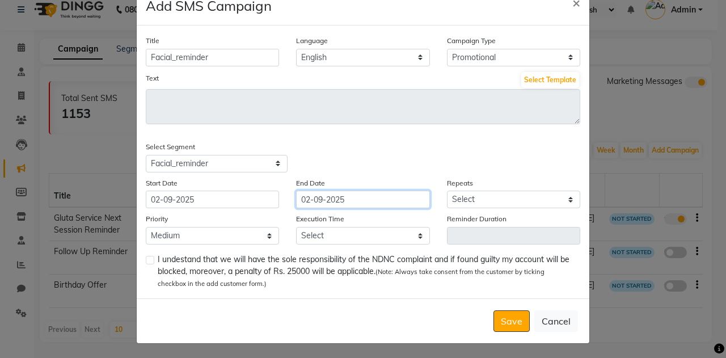
click at [364, 200] on input "02-09-2025" at bounding box center [362, 199] width 133 height 18
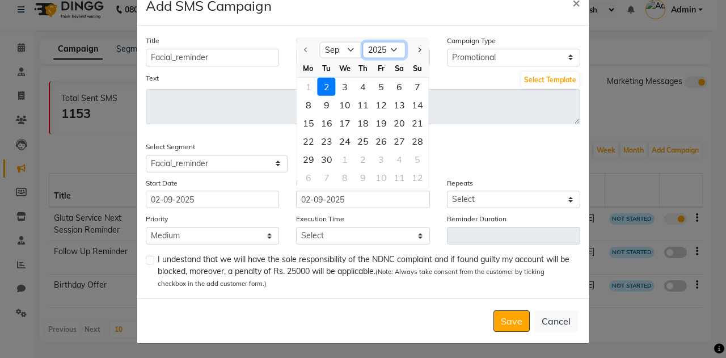
click at [380, 50] on select "2025 2026 2027 2028 2029 2030 2031 2032 2033 2034 2035" at bounding box center [384, 49] width 43 height 17
select select "2035"
click at [363, 41] on select "2025 2026 2027 2028 2029 2030 2031 2032 2033 2034 2035" at bounding box center [384, 49] width 43 height 17
click at [391, 91] on div "1" at bounding box center [399, 87] width 18 height 18
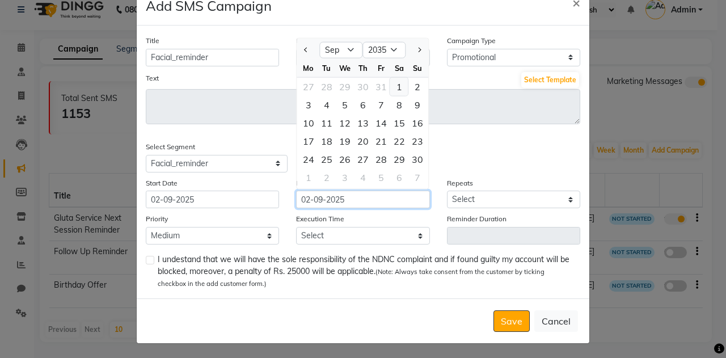
type input "[DATE]"
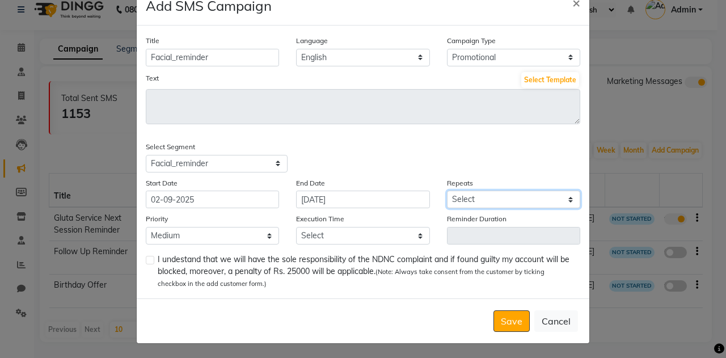
click at [474, 197] on select "Select Once Daily Alternate Day Weekly Monthly Yearly" at bounding box center [513, 199] width 133 height 18
select select "2"
click at [447, 190] on select "Select Once Daily Alternate Day Weekly Monthly Yearly" at bounding box center [513, 199] width 133 height 18
click at [146, 258] on label at bounding box center [150, 260] width 9 height 9
click at [146, 258] on input "checkbox" at bounding box center [149, 260] width 7 height 7
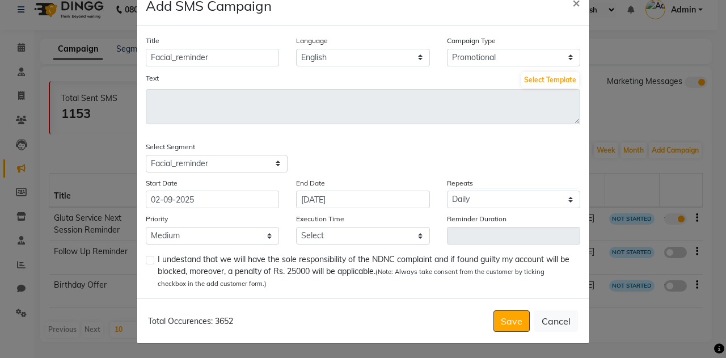
checkbox input "true"
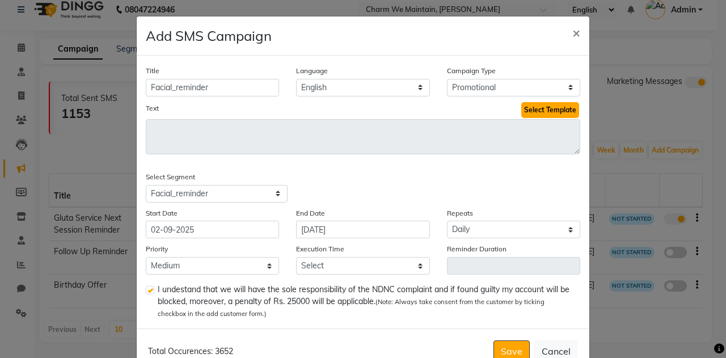
click at [545, 108] on button "Select Template" at bounding box center [550, 110] width 58 height 16
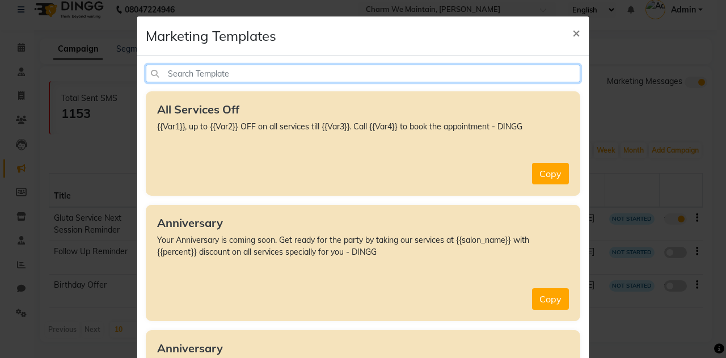
click at [299, 74] on input "text" at bounding box center [363, 74] width 434 height 18
type input "r"
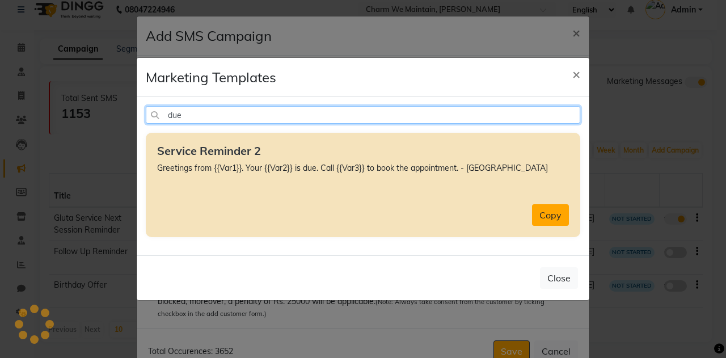
type input "due"
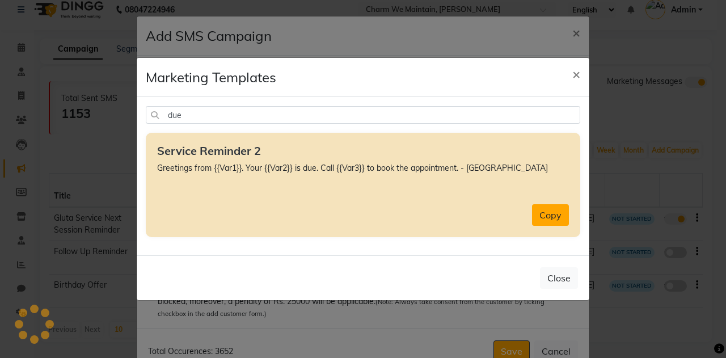
click at [555, 220] on button "Copy" at bounding box center [550, 215] width 37 height 22
type textarea "Greetings from {{Var1}}. Your {{Var2}} is due. Call {{Var3}} to book the appoin…"
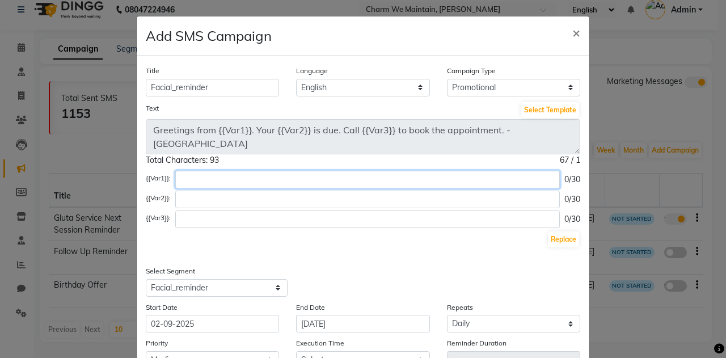
click at [290, 178] on input "text" at bounding box center [367, 180] width 384 height 18
type input "Charm We Maintain"
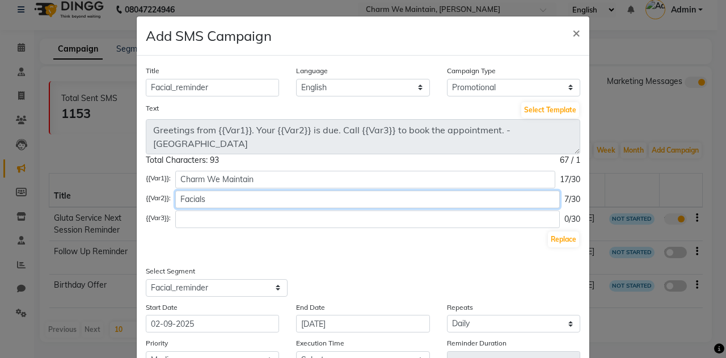
type input "Facials"
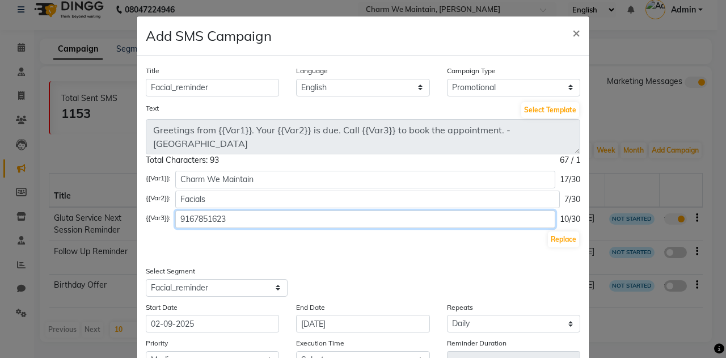
scroll to position [124, 0]
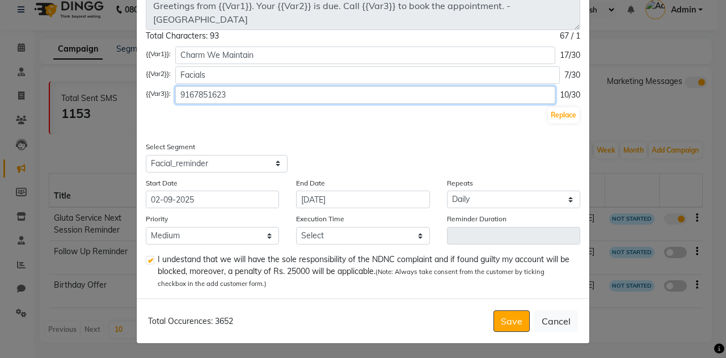
type input "9167851623"
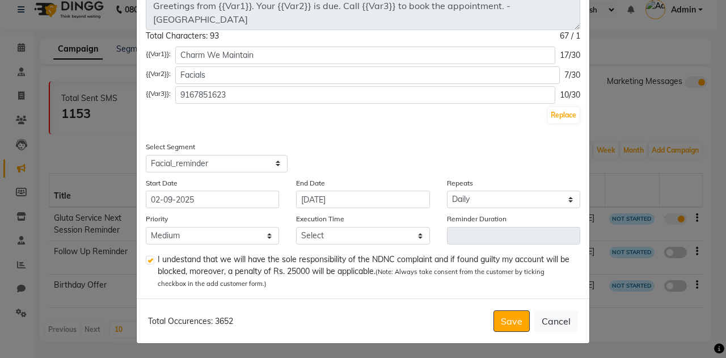
click at [344, 133] on div "Title Facial_reminder Language English Campaign Type Select Birthday Anniversar…" at bounding box center [363, 114] width 452 height 367
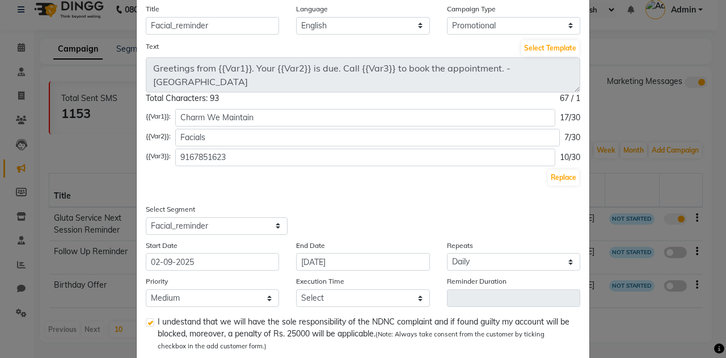
scroll to position [45, 0]
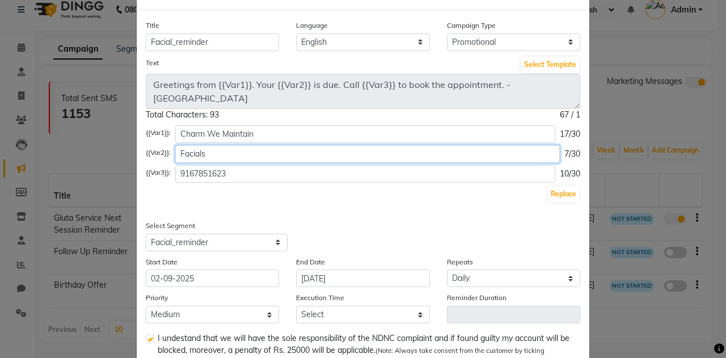
click at [237, 154] on input "Facials" at bounding box center [367, 154] width 384 height 18
click at [300, 223] on div "Select Segment Select All Customers All [DEMOGRAPHIC_DATA] Customer All [DEMOGR…" at bounding box center [250, 235] width 226 height 32
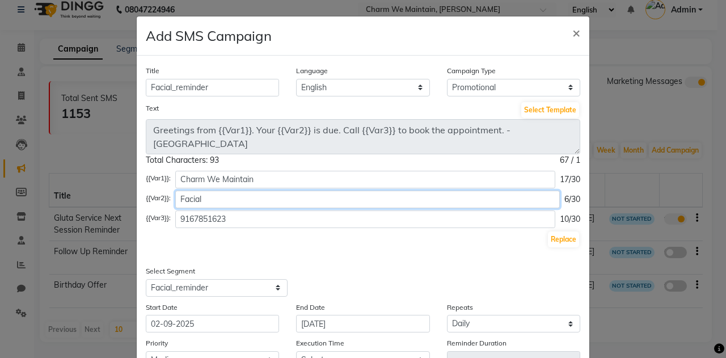
click at [260, 194] on input "Facial" at bounding box center [367, 199] width 384 height 18
type input "Facial Sessions"
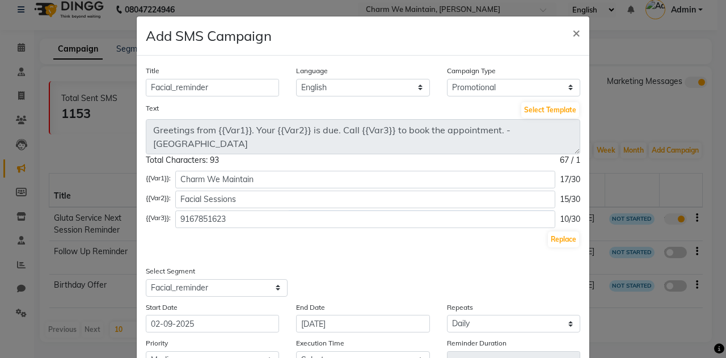
click at [264, 247] on div "Replace" at bounding box center [363, 239] width 434 height 18
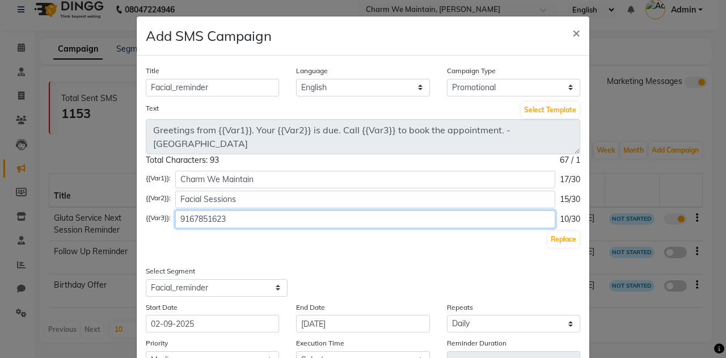
click at [178, 218] on input "9167851623" at bounding box center [365, 219] width 380 height 18
type input "on 9167851623"
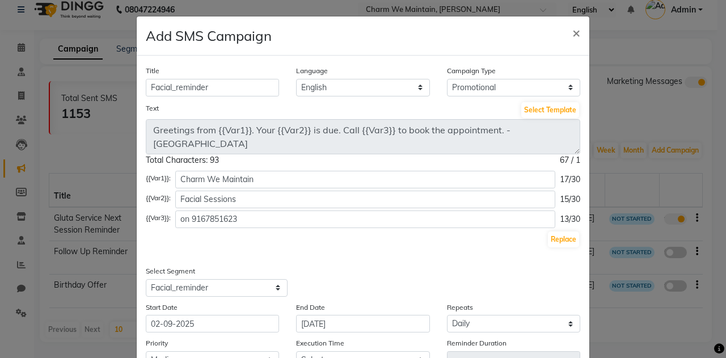
click at [555, 247] on div "Replace" at bounding box center [363, 239] width 434 height 18
click at [555, 239] on button "Replace" at bounding box center [563, 239] width 31 height 16
type textarea "Greetings from Charm We Maintain. Your Facial Sessions is due. Call on [PHONE_N…"
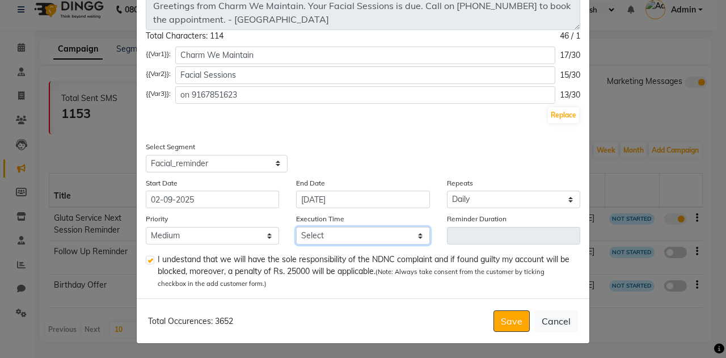
click at [326, 235] on select "Select 09:00 AM 09:15 AM 09:30 AM 09:45 AM 10:00 AM 10:15 AM 10:30 AM 10:45 AM …" at bounding box center [362, 236] width 133 height 18
select select "540"
click at [296, 227] on select "Select 09:00 AM 09:15 AM 09:30 AM 09:45 AM 10:00 AM 10:15 AM 10:30 AM 10:45 AM …" at bounding box center [362, 236] width 133 height 18
click at [345, 131] on div "Title Facial_reminder Language English Campaign Type Select Birthday Anniversar…" at bounding box center [363, 114] width 452 height 367
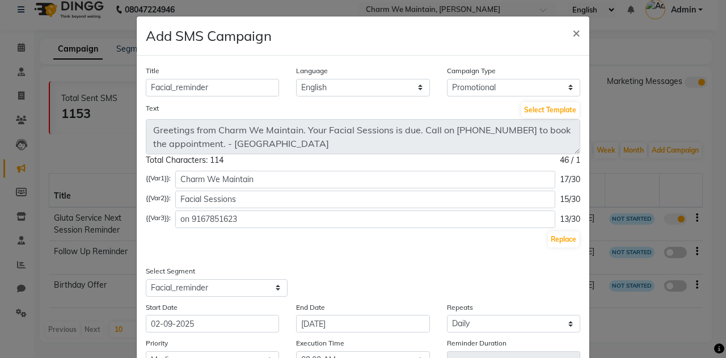
click at [353, 250] on div "Title Facial_reminder Language English Campaign Type Select Birthday Anniversar…" at bounding box center [363, 239] width 452 height 367
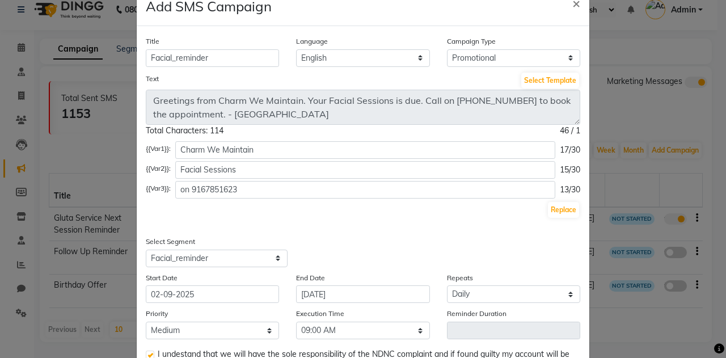
scroll to position [124, 0]
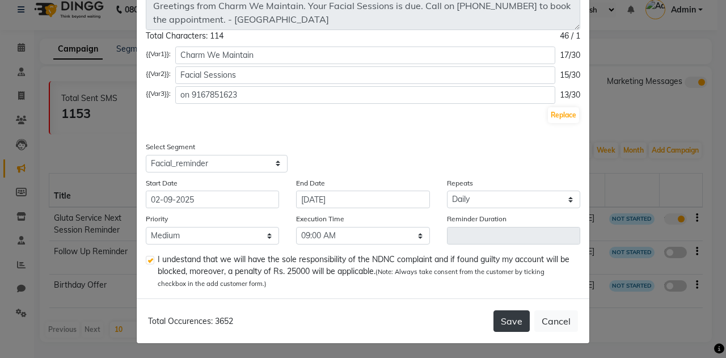
click at [510, 323] on button "Save" at bounding box center [511, 321] width 36 height 22
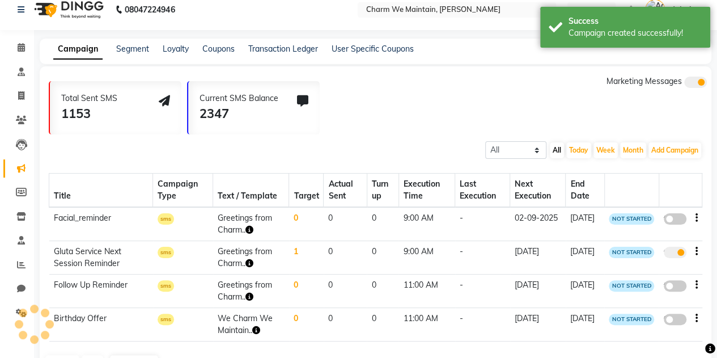
click at [670, 218] on span at bounding box center [675, 218] width 23 height 11
click at [679, 220] on input "false" at bounding box center [679, 220] width 0 height 0
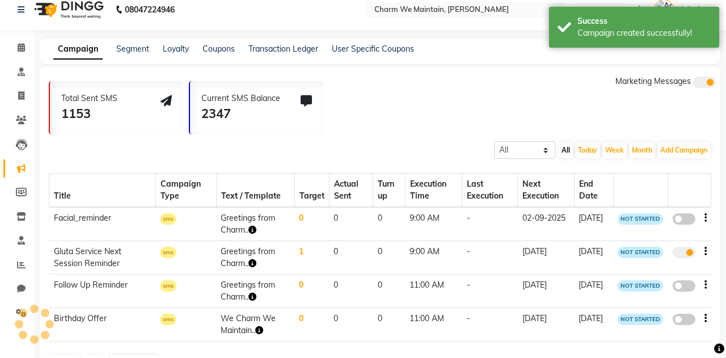
select select "3"
select select "42939"
select select "2"
select select "540"
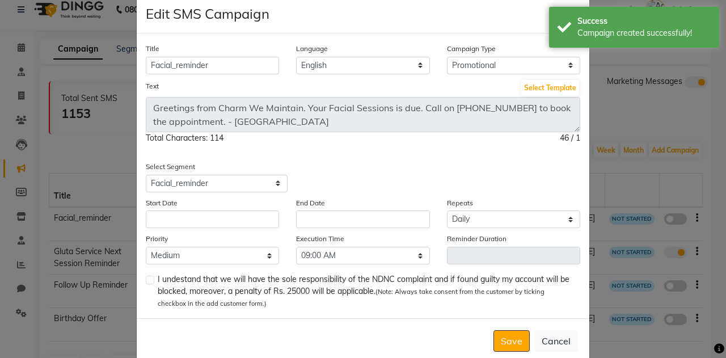
scroll to position [26, 0]
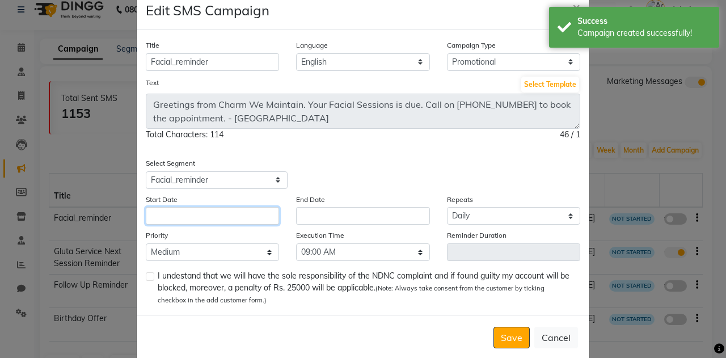
click at [248, 217] on input "text" at bounding box center [212, 216] width 133 height 18
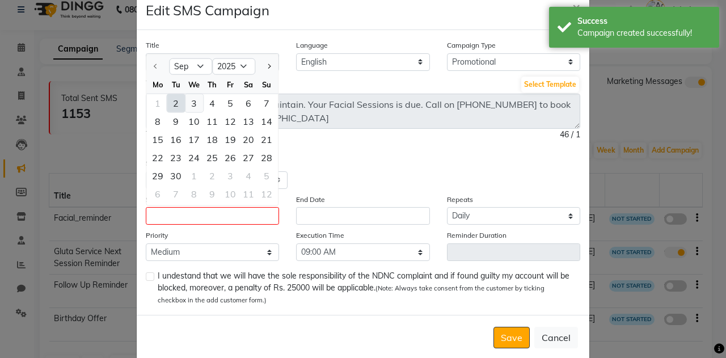
click at [190, 97] on div "3" at bounding box center [194, 103] width 18 height 18
type input "[DATE]"
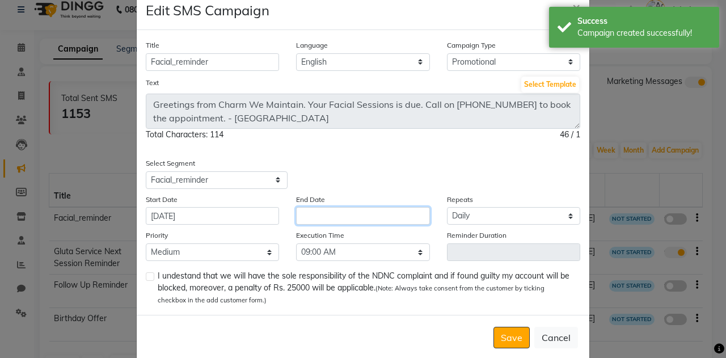
click at [356, 213] on input "text" at bounding box center [362, 216] width 133 height 18
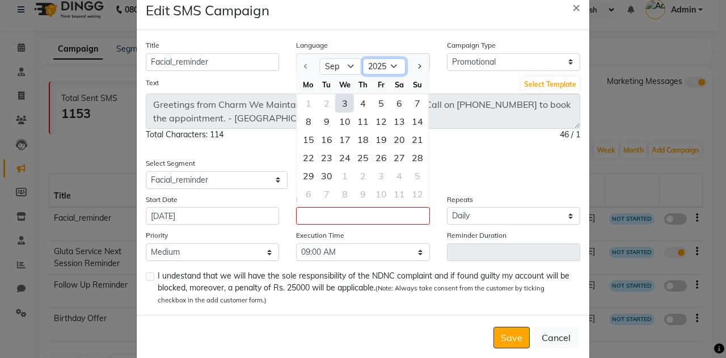
click at [364, 66] on select "2025 2026 2027 2028 2029 2030 2031 2032 2033 2034 2035" at bounding box center [384, 66] width 43 height 17
select select "2035"
click at [363, 58] on select "2025 2026 2027 2028 2029 2030 2031 2032 2033 2034 2035" at bounding box center [384, 66] width 43 height 17
click at [397, 103] on div "1" at bounding box center [399, 103] width 18 height 18
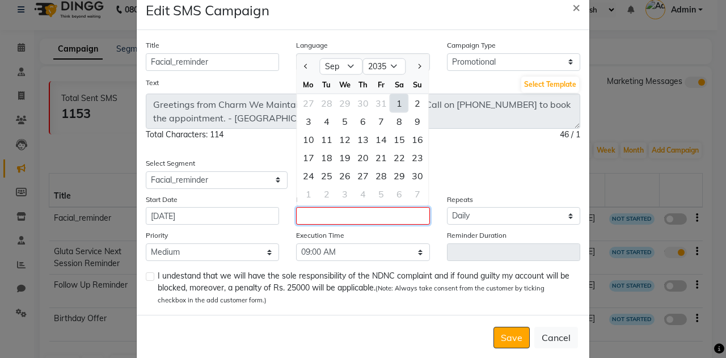
type input "[DATE]"
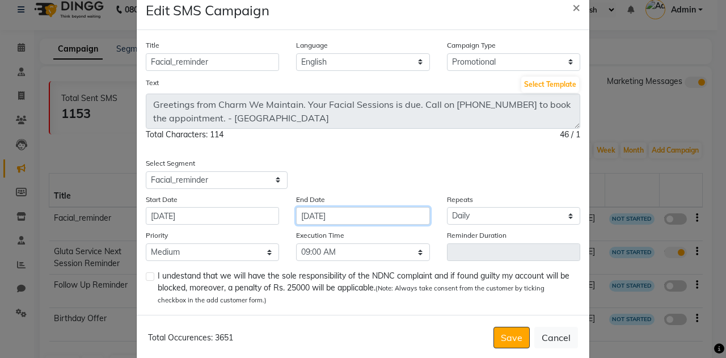
scroll to position [42, 0]
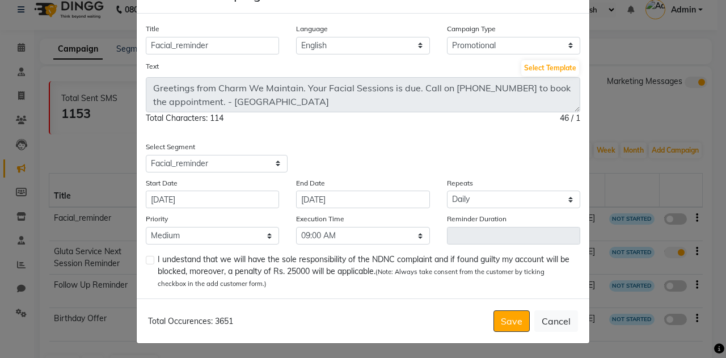
click at [149, 261] on label at bounding box center [150, 260] width 9 height 9
click at [149, 261] on input "checkbox" at bounding box center [149, 260] width 7 height 7
checkbox input "true"
click at [504, 314] on button "Save" at bounding box center [511, 321] width 36 height 22
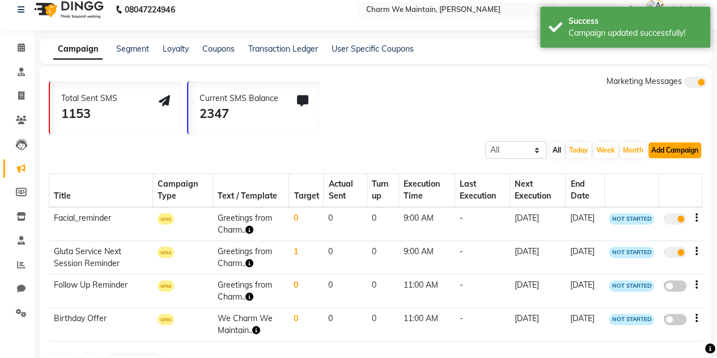
click at [676, 155] on button "Add Campaign" at bounding box center [674, 150] width 53 height 16
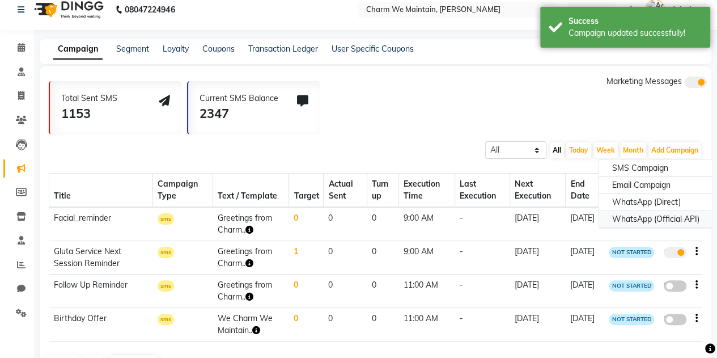
click at [643, 218] on div "WhatsApp (Official API)" at bounding box center [656, 219] width 115 height 17
select select "2"
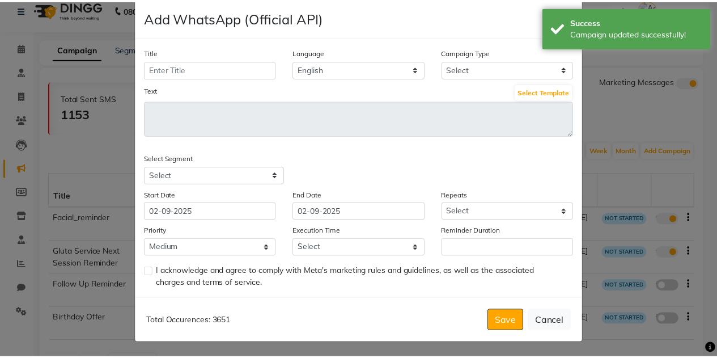
scroll to position [0, 0]
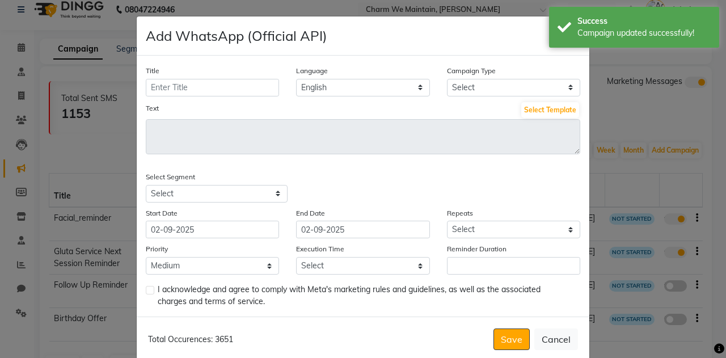
click at [544, 60] on div "Title Language English Campaign Type Select Birthday Anniversary Promotional Se…" at bounding box center [363, 186] width 452 height 261
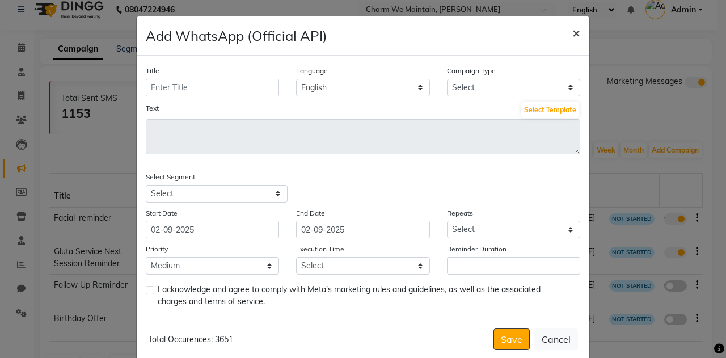
click at [572, 33] on span "×" at bounding box center [576, 32] width 8 height 17
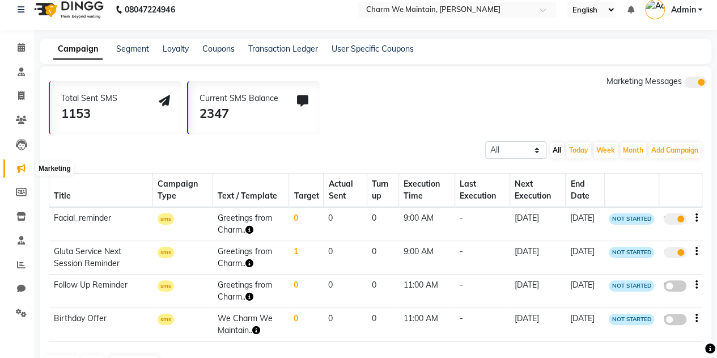
click at [22, 174] on span at bounding box center [21, 168] width 20 height 13
click at [16, 191] on icon at bounding box center [21, 192] width 11 height 9
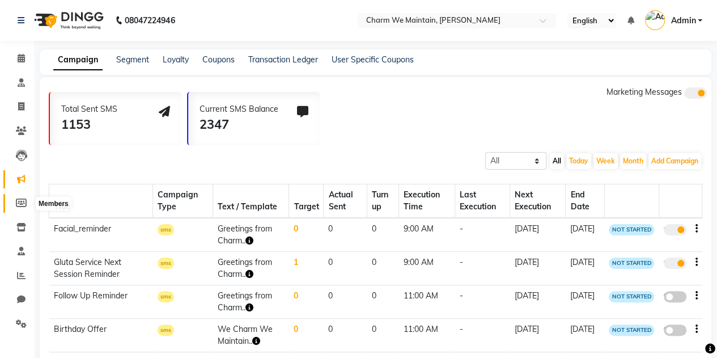
select select
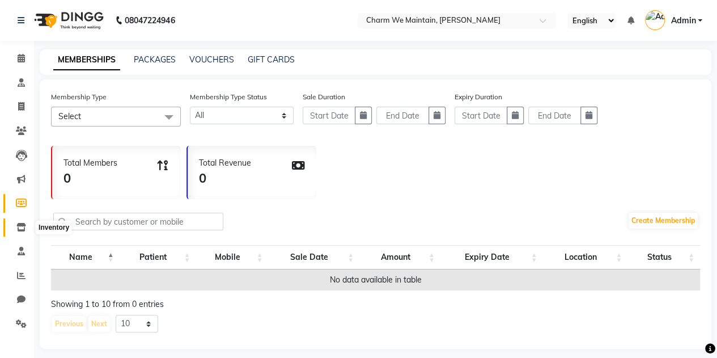
click at [19, 225] on icon at bounding box center [21, 227] width 10 height 9
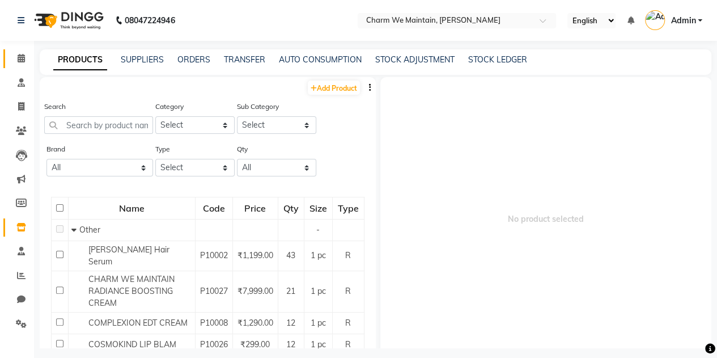
click at [24, 65] on link "Calendar" at bounding box center [16, 58] width 27 height 19
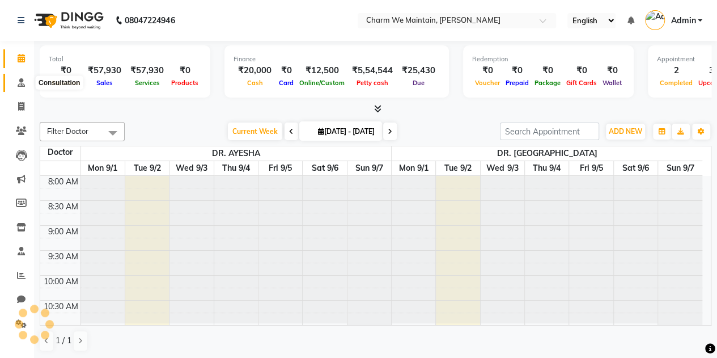
click at [22, 78] on icon at bounding box center [21, 82] width 7 height 9
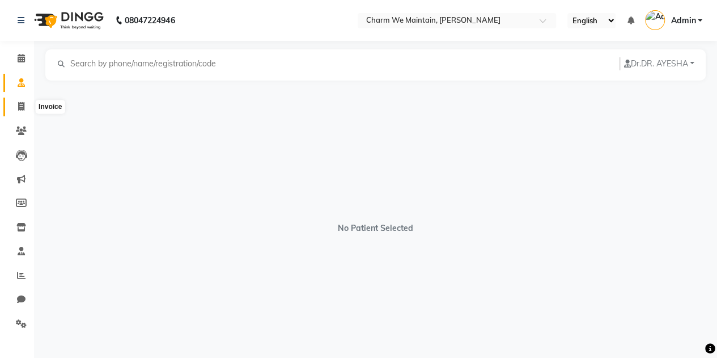
click at [23, 107] on icon at bounding box center [21, 106] width 6 height 9
select select "service"
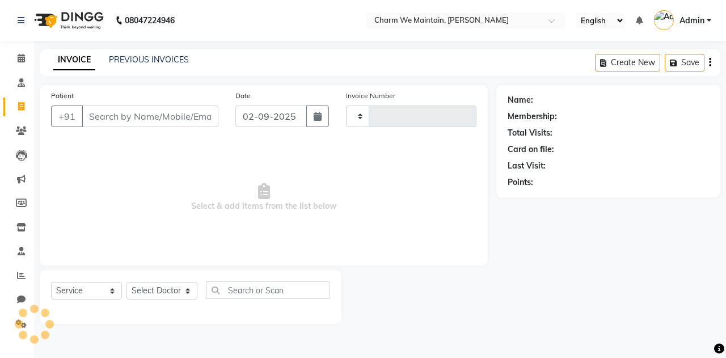
type input "0360"
select select "8618"
click at [20, 129] on icon at bounding box center [21, 130] width 11 height 9
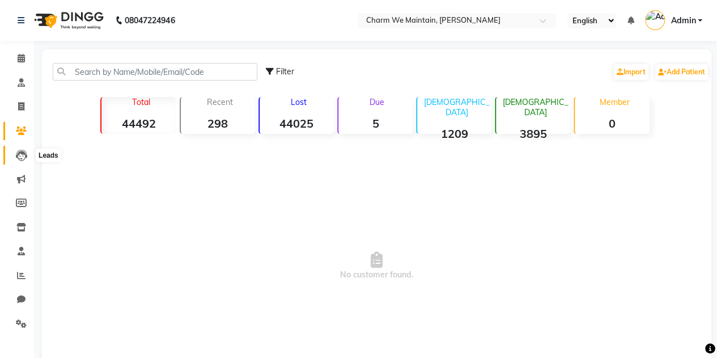
click at [18, 154] on icon at bounding box center [21, 155] width 11 height 11
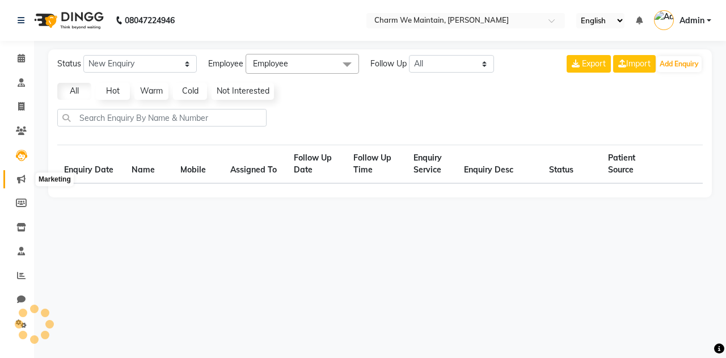
click at [20, 176] on icon at bounding box center [21, 179] width 9 height 9
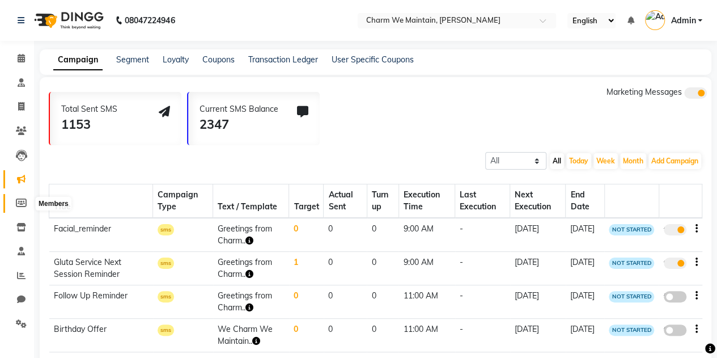
click at [22, 201] on icon at bounding box center [21, 202] width 11 height 9
select select
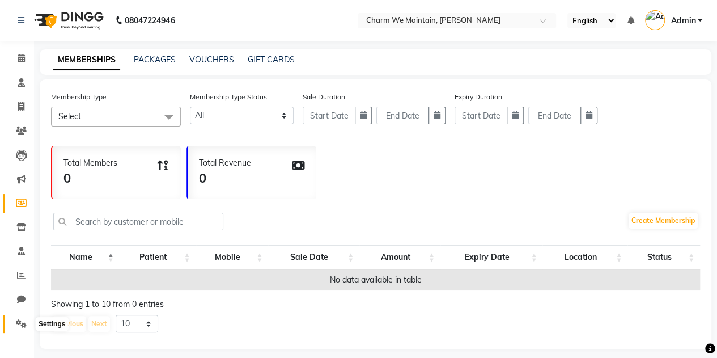
click at [22, 324] on icon at bounding box center [21, 323] width 11 height 9
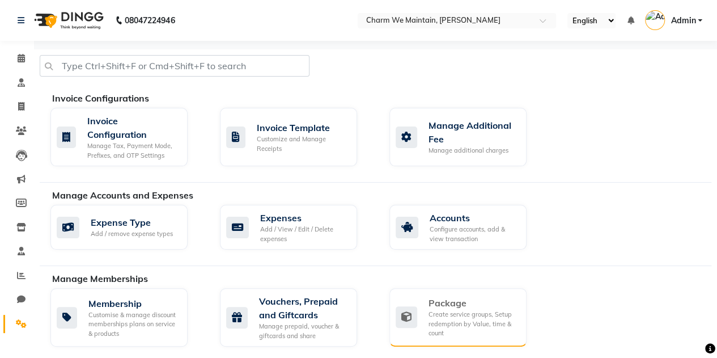
click at [460, 324] on div "Create service groups, Setup redemption by Value, time & count" at bounding box center [473, 323] width 89 height 28
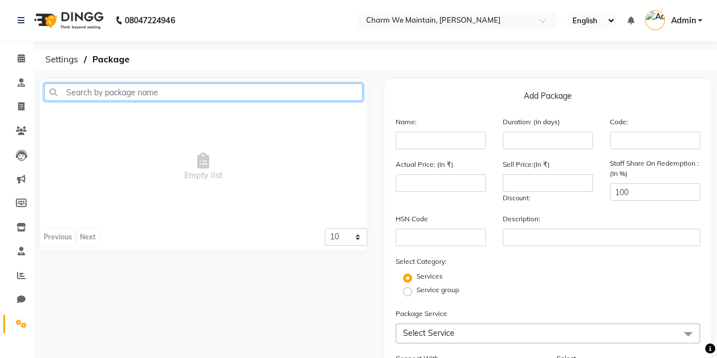
click at [168, 96] on input "text" at bounding box center [203, 92] width 319 height 18
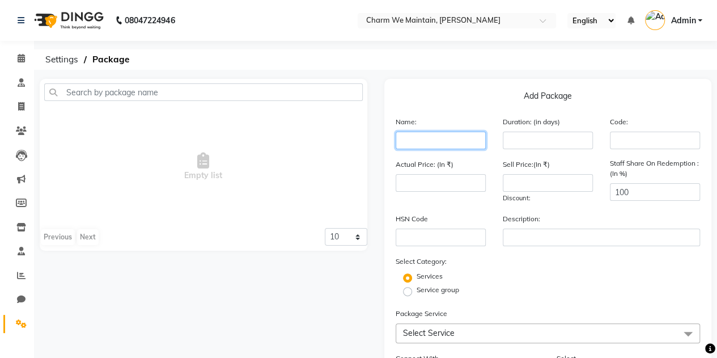
click at [452, 142] on input "text" at bounding box center [441, 141] width 90 height 18
click at [79, 63] on span "Settings" at bounding box center [62, 59] width 44 height 20
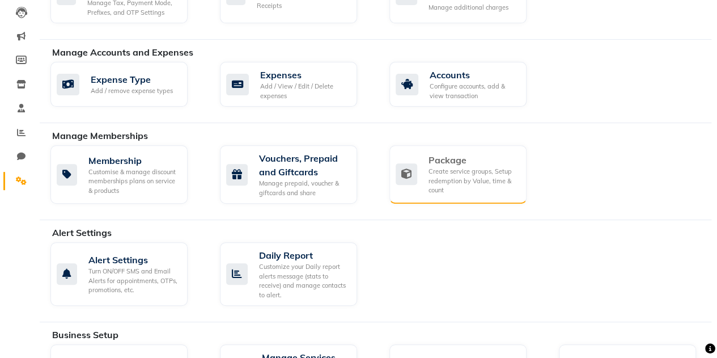
click at [464, 181] on div "Create service groups, Setup redemption by Value, time & count" at bounding box center [473, 181] width 89 height 28
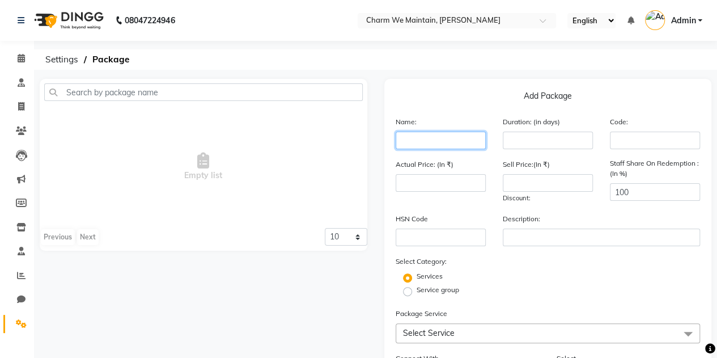
click at [455, 141] on input "text" at bounding box center [441, 141] width 90 height 18
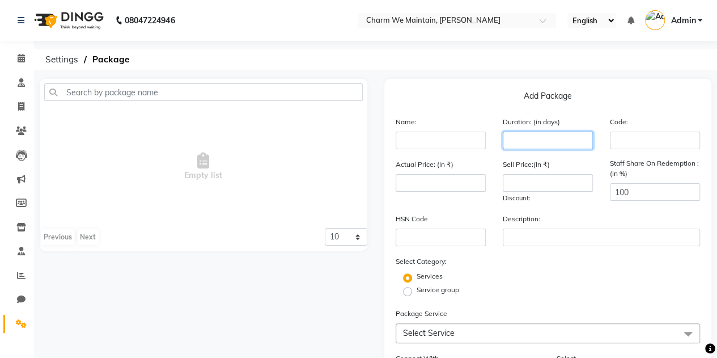
click at [524, 143] on input "number" at bounding box center [548, 141] width 90 height 18
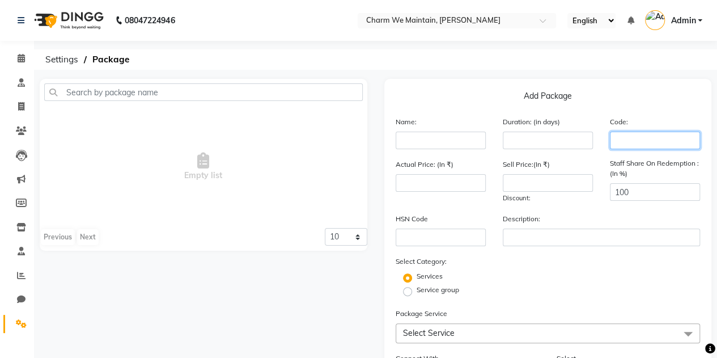
click at [630, 144] on input "text" at bounding box center [655, 141] width 90 height 18
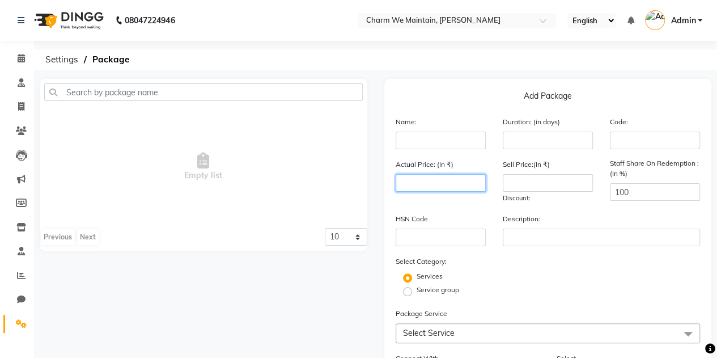
click at [470, 180] on input "number" at bounding box center [441, 183] width 90 height 18
click at [519, 184] on input "number" at bounding box center [548, 183] width 90 height 18
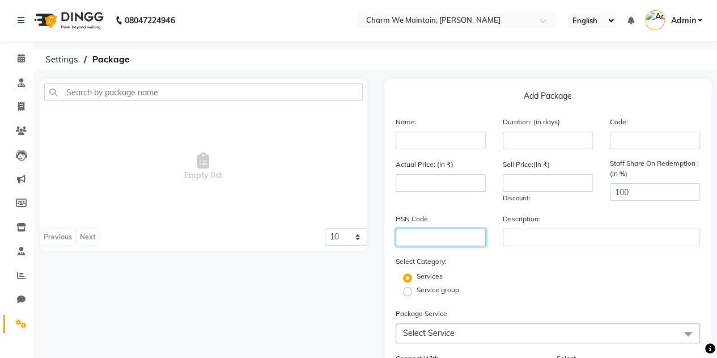
click at [457, 234] on input "text" at bounding box center [441, 237] width 90 height 18
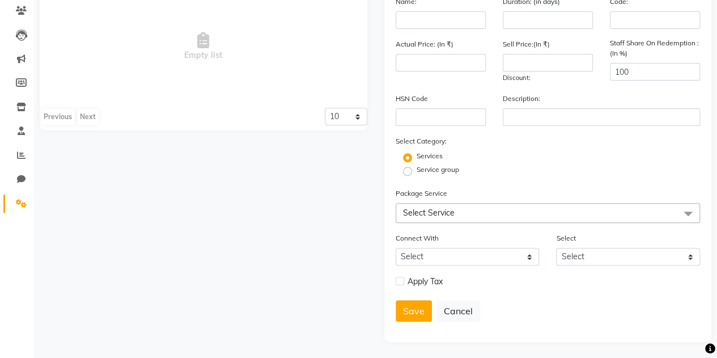
click at [443, 214] on span "Select Service" at bounding box center [429, 212] width 52 height 10
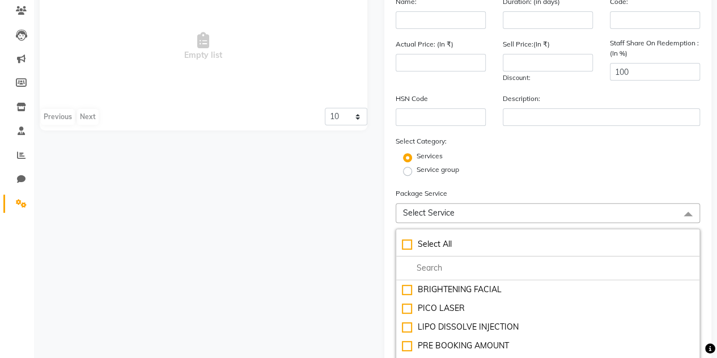
click at [495, 177] on div "Service group" at bounding box center [548, 171] width 322 height 14
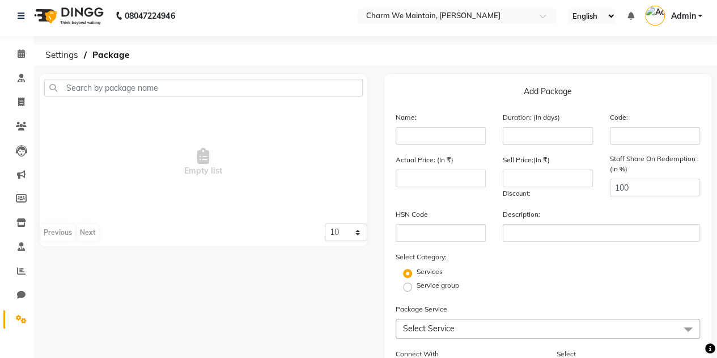
scroll to position [0, 0]
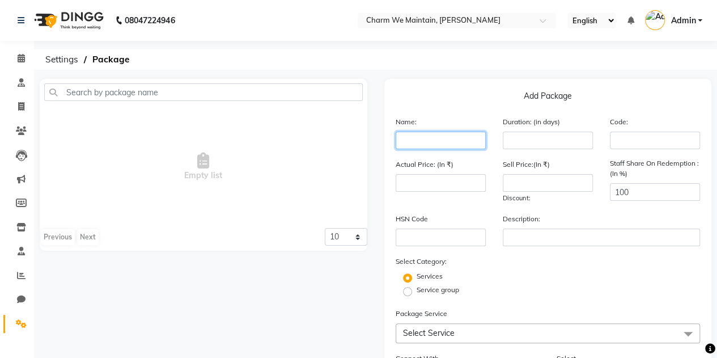
click at [434, 135] on input "text" at bounding box center [441, 141] width 90 height 18
click at [426, 77] on div "08047224946 Select Location × Charm We Maintain, Andheri English ENGLISH Españo…" at bounding box center [358, 239] width 717 height 479
click at [434, 328] on span "Select Service" at bounding box center [429, 333] width 52 height 10
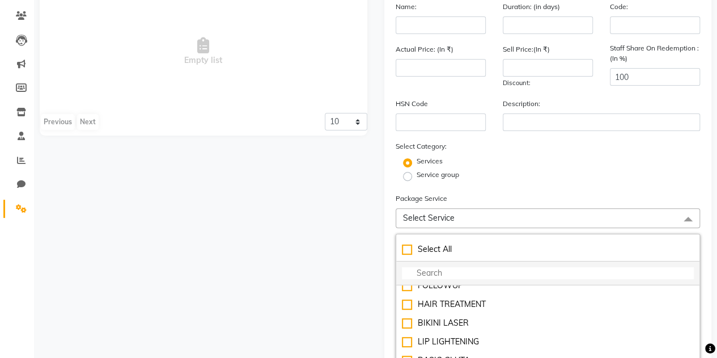
scroll to position [253, 0]
click at [379, 222] on div "Add Package Name: Duration: (in days) Code: Actual Price: (In ₹) Sell Price:(In…" at bounding box center [548, 240] width 345 height 553
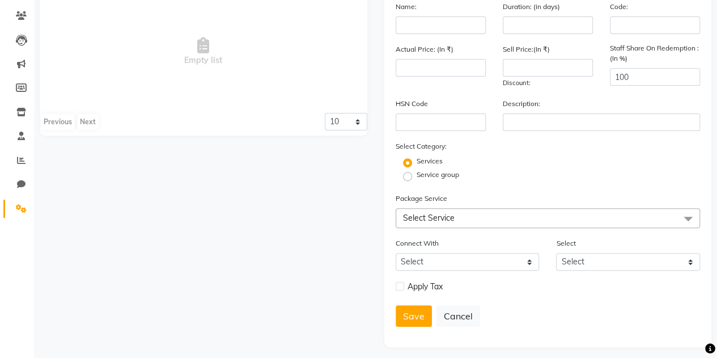
scroll to position [0, 0]
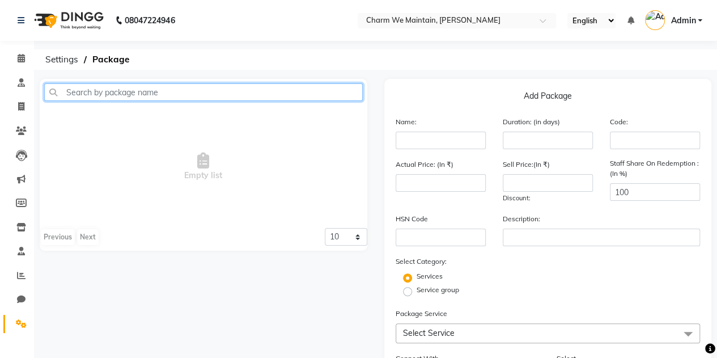
click at [193, 90] on input "text" at bounding box center [203, 92] width 319 height 18
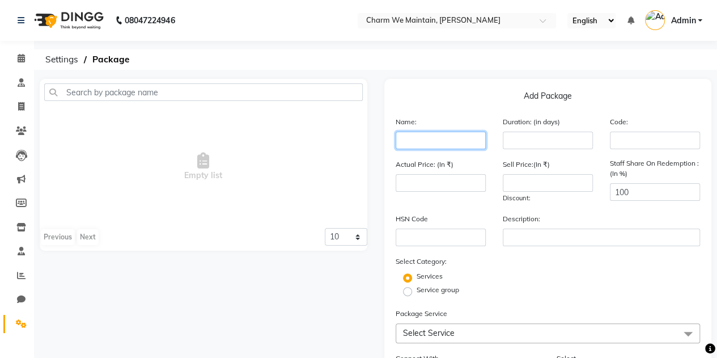
click at [441, 136] on input "text" at bounding box center [441, 141] width 90 height 18
click at [382, 224] on div "Add Package Name: Duration: (in days) Code: Actual Price: (In ₹) Sell Price:(In…" at bounding box center [548, 270] width 345 height 383
click at [22, 57] on icon at bounding box center [21, 58] width 7 height 9
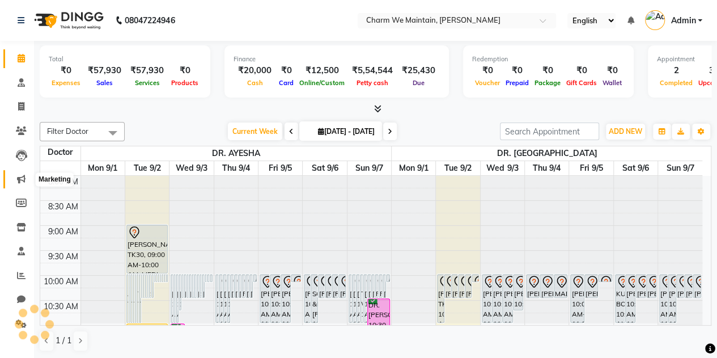
click at [17, 180] on icon at bounding box center [21, 179] width 9 height 9
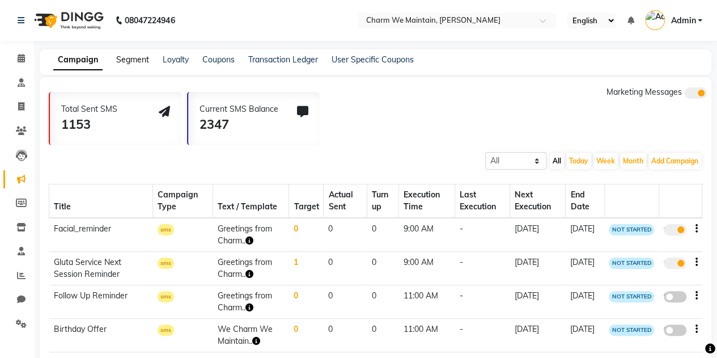
click at [141, 61] on link "Segment" at bounding box center [132, 59] width 33 height 10
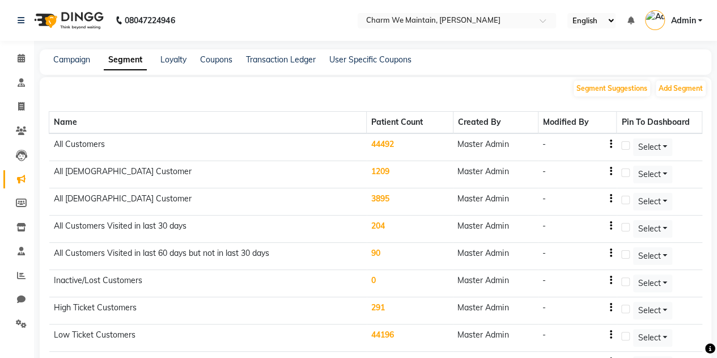
scroll to position [228, 0]
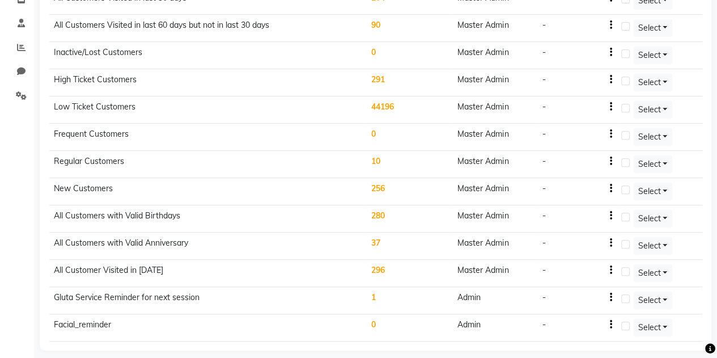
click at [626, 294] on label at bounding box center [625, 298] width 9 height 9
click at [626, 295] on input "checkbox" at bounding box center [624, 298] width 7 height 7
checkbox input "true"
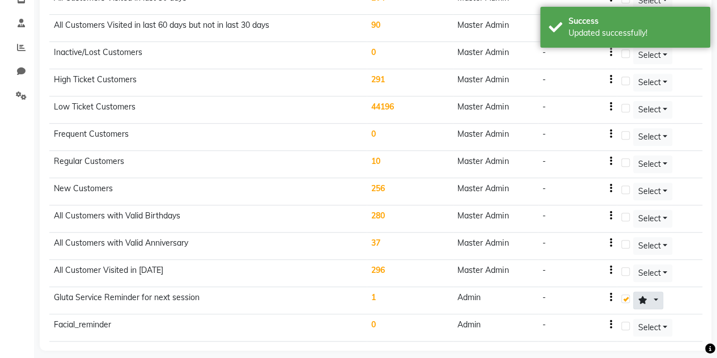
click at [658, 291] on button at bounding box center [648, 300] width 31 height 18
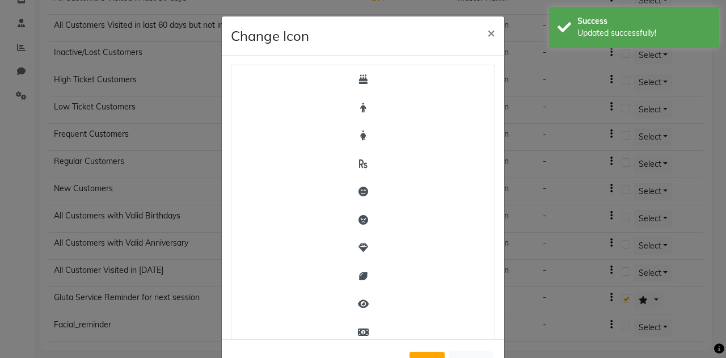
click at [601, 120] on ngb-modal-window "Change Icon × Save Cancel" at bounding box center [363, 179] width 726 height 358
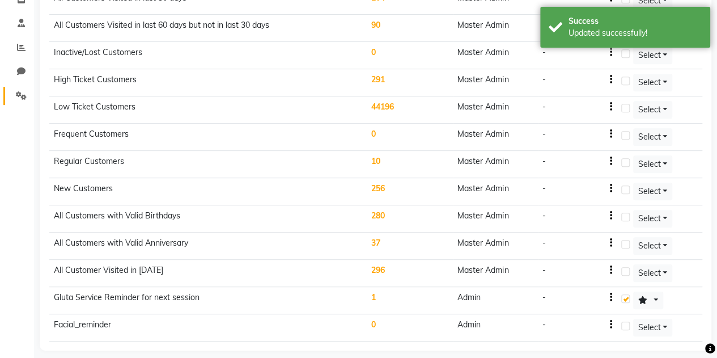
scroll to position [0, 0]
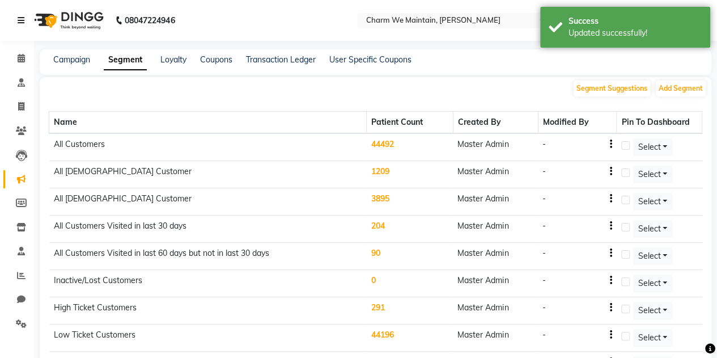
click at [20, 20] on icon at bounding box center [21, 20] width 7 height 8
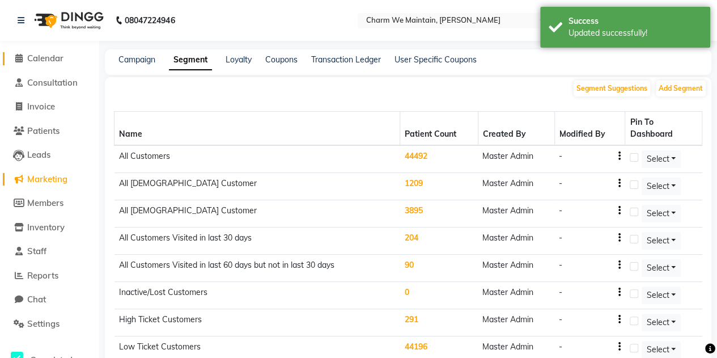
click at [40, 63] on span "Calendar" at bounding box center [45, 58] width 36 height 11
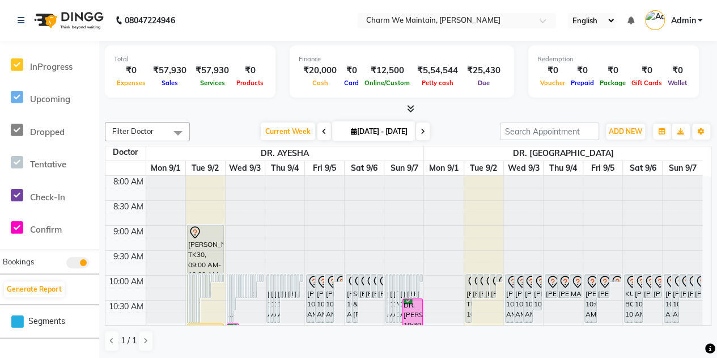
scroll to position [357, 0]
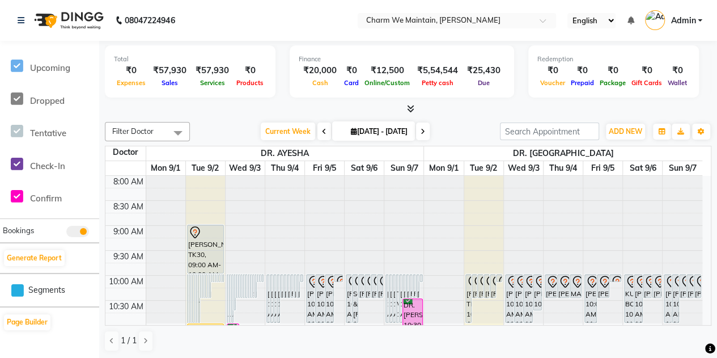
click at [16, 292] on icon at bounding box center [17, 290] width 12 height 14
click at [635, 316] on div "1" at bounding box center [636, 321] width 29 height 10
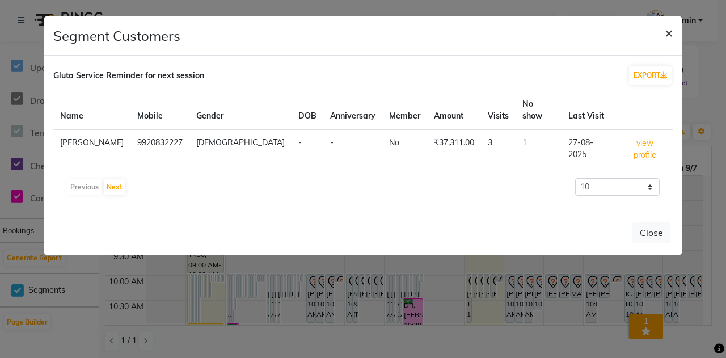
click at [668, 33] on span "×" at bounding box center [668, 32] width 8 height 17
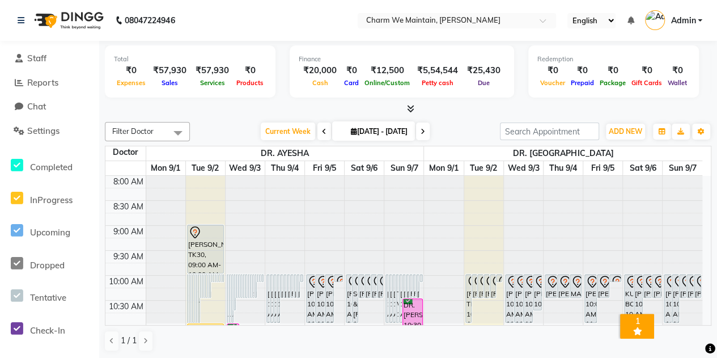
scroll to position [0, 0]
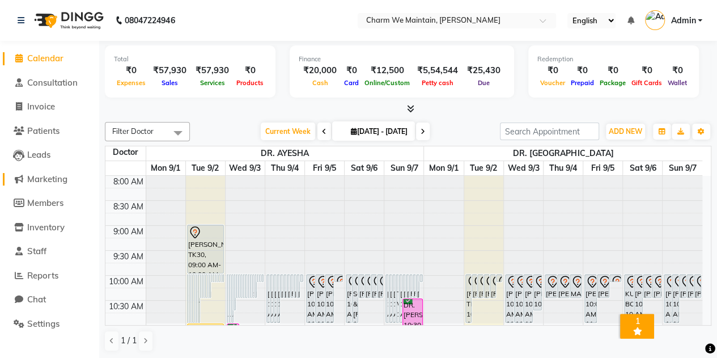
click at [39, 178] on span "Marketing" at bounding box center [47, 178] width 40 height 11
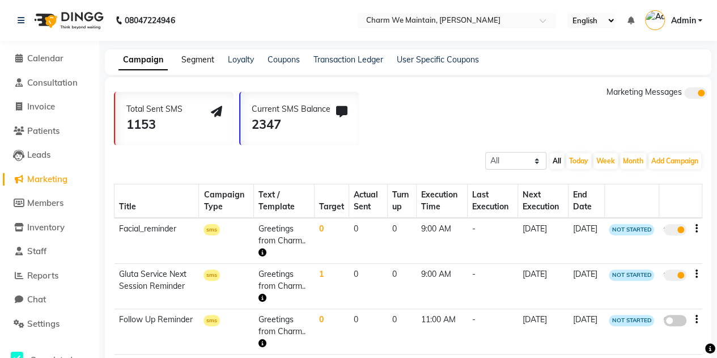
click at [210, 57] on link "Segment" at bounding box center [197, 59] width 33 height 10
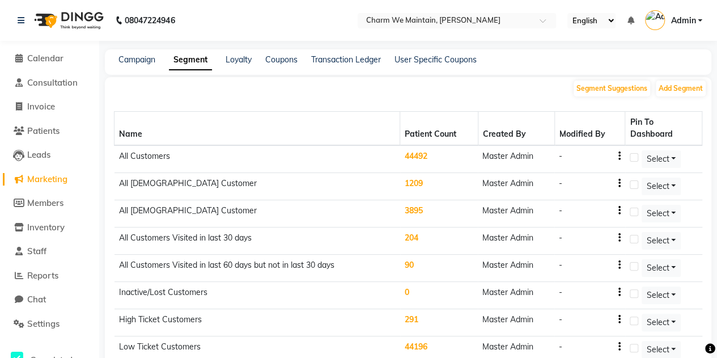
scroll to position [240, 0]
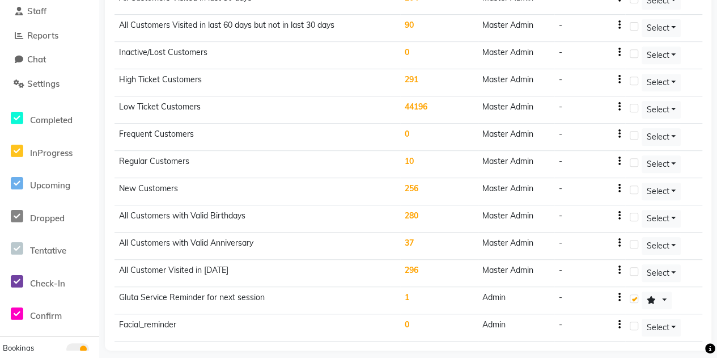
click at [633, 321] on label at bounding box center [634, 325] width 9 height 9
click at [633, 323] on input "checkbox" at bounding box center [633, 326] width 7 height 7
checkbox input "true"
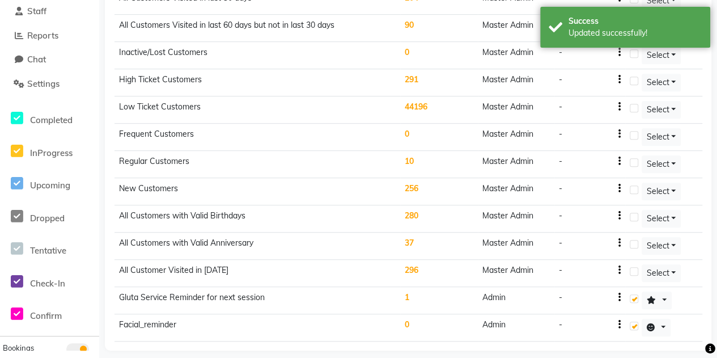
scroll to position [0, 0]
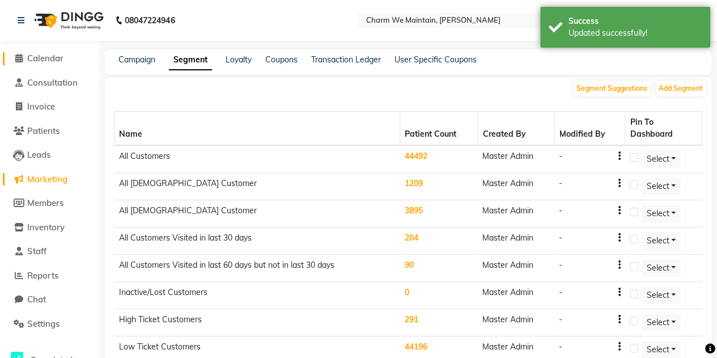
click at [17, 58] on icon at bounding box center [18, 58] width 7 height 9
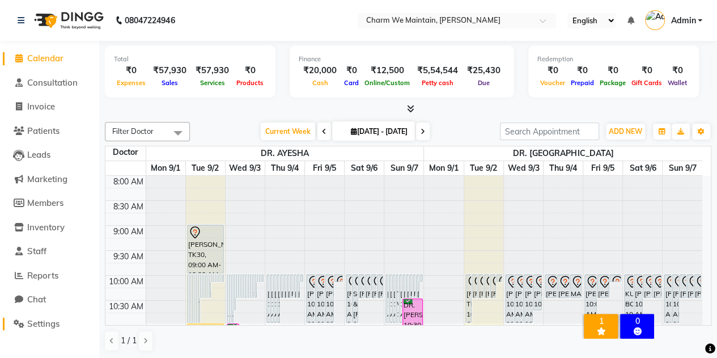
click at [41, 328] on span "Settings" at bounding box center [43, 323] width 32 height 11
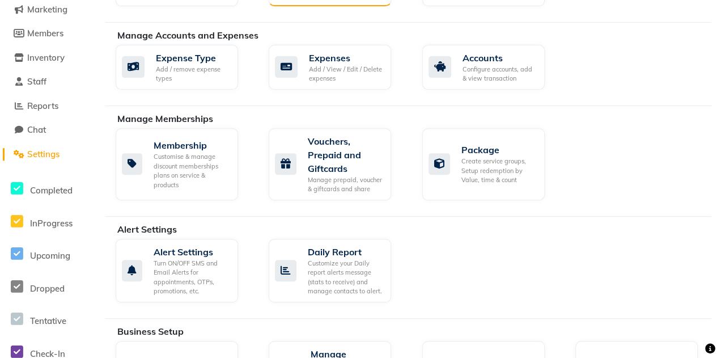
scroll to position [170, 0]
click at [491, 138] on div "Package Create service groups, Setup redemption by Value, time & count" at bounding box center [483, 164] width 122 height 72
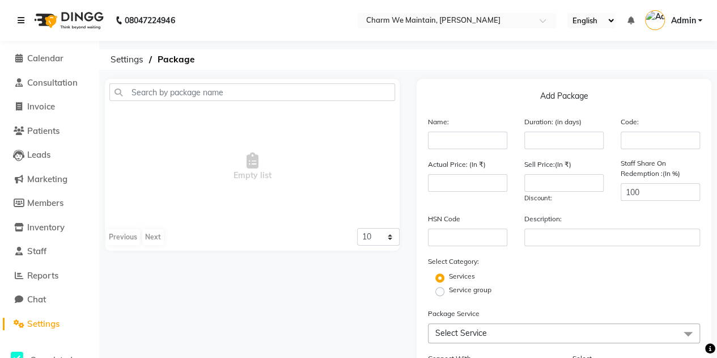
click at [22, 23] on icon at bounding box center [21, 20] width 7 height 8
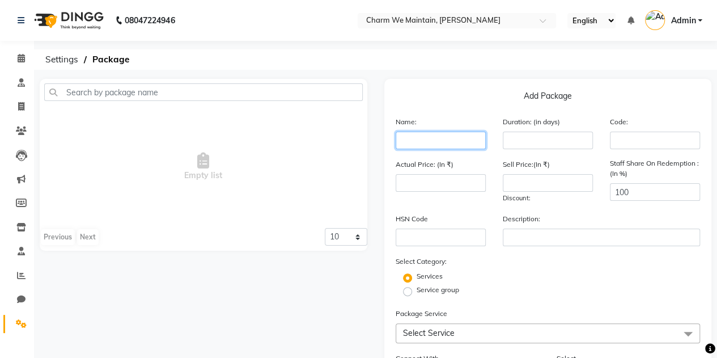
click at [421, 138] on input "text" at bounding box center [441, 141] width 90 height 18
type input "Gluta 5 Sessions"
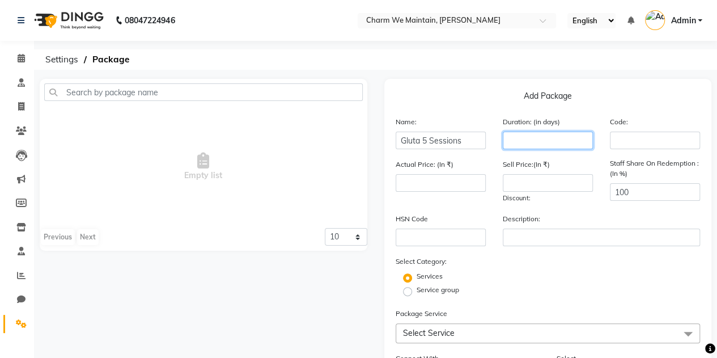
click at [524, 139] on input "number" at bounding box center [548, 141] width 90 height 18
type input "40"
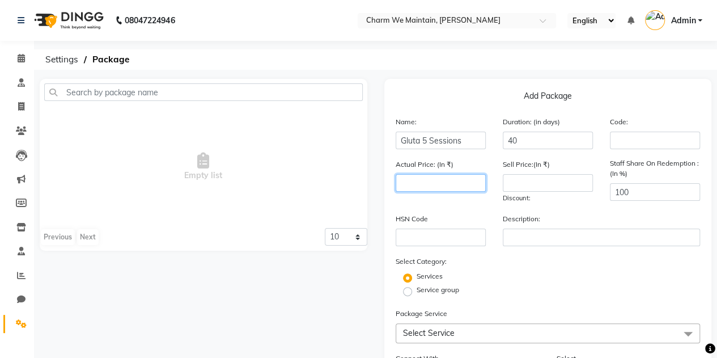
click at [452, 183] on input "number" at bounding box center [441, 183] width 90 height 18
click at [19, 81] on icon at bounding box center [21, 82] width 7 height 9
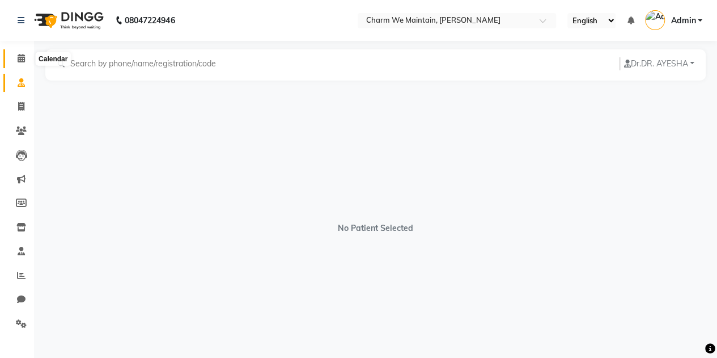
click at [25, 54] on span at bounding box center [21, 58] width 20 height 13
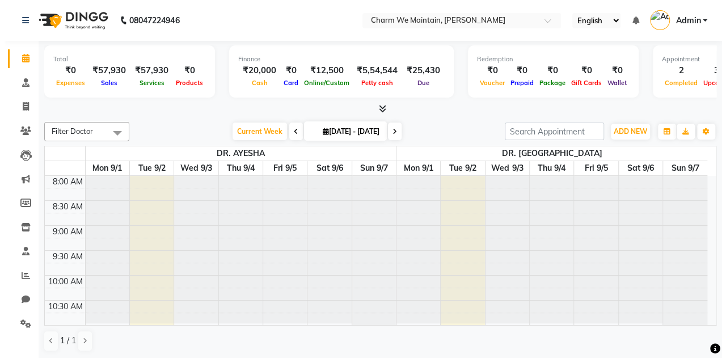
scroll to position [443, 0]
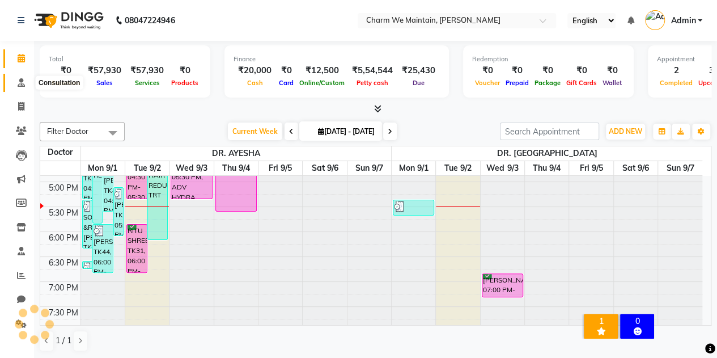
click at [20, 85] on icon at bounding box center [21, 82] width 7 height 9
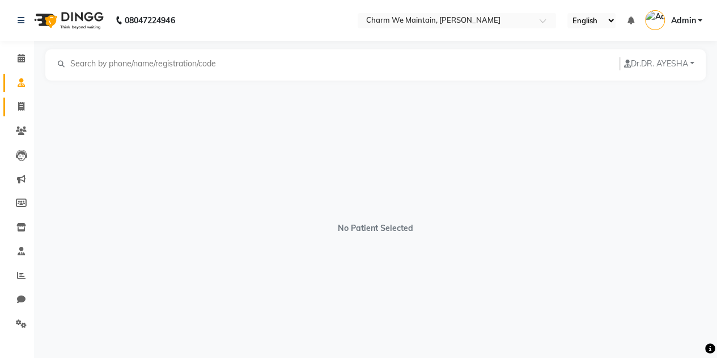
click at [20, 113] on link "Invoice" at bounding box center [16, 106] width 27 height 19
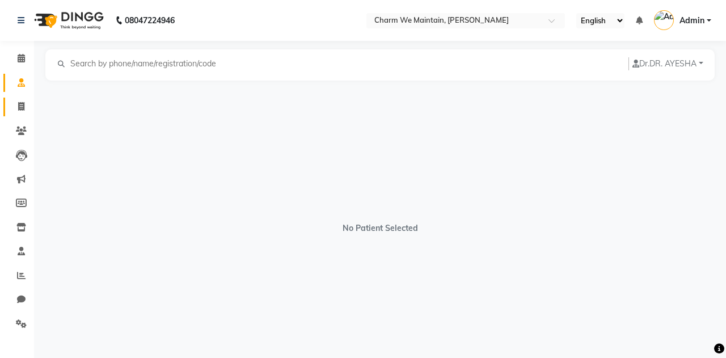
select select "8618"
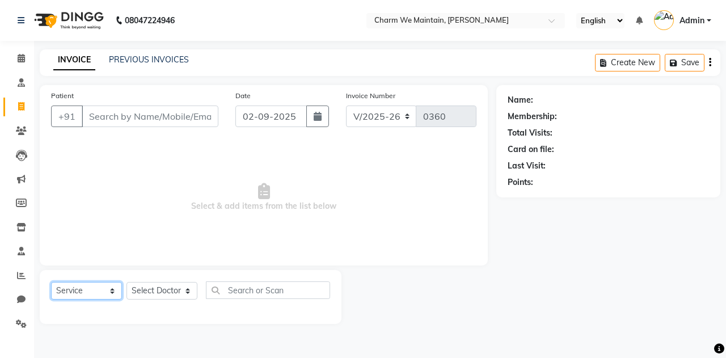
click at [86, 286] on select "Select Service Product Membership Package Voucher Prepaid Gift Card" at bounding box center [86, 291] width 71 height 18
select select "package"
click at [51, 282] on select "Select Service Product Membership Package Voucher Prepaid Gift Card" at bounding box center [86, 291] width 71 height 18
click at [694, 20] on span "Admin" at bounding box center [691, 21] width 25 height 12
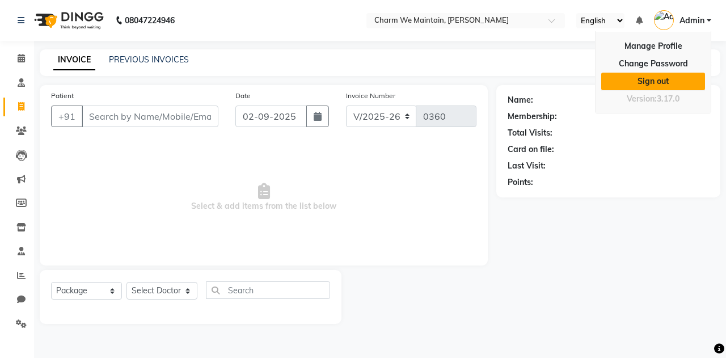
click at [642, 84] on link "Sign out" at bounding box center [653, 82] width 104 height 18
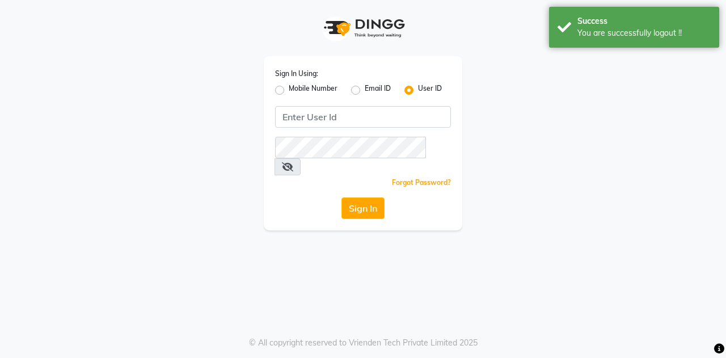
click at [289, 88] on label "Mobile Number" at bounding box center [313, 90] width 49 height 14
click at [289, 88] on input "Mobile Number" at bounding box center [292, 86] width 7 height 7
radio input "true"
radio input "false"
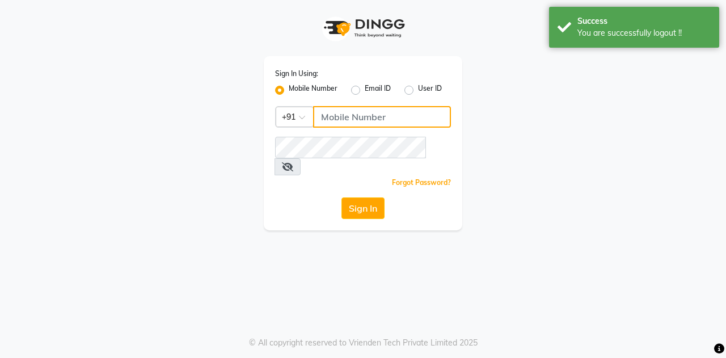
click at [387, 118] on input "Username" at bounding box center [382, 117] width 138 height 22
type input "9769017141"
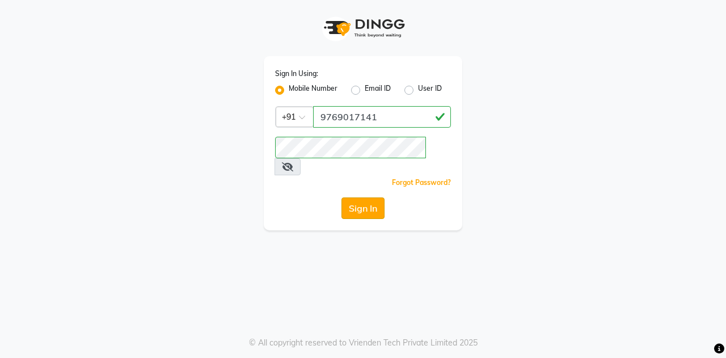
drag, startPoint x: 319, startPoint y: 182, endPoint x: 356, endPoint y: 188, distance: 37.8
click at [356, 197] on div "Sign In" at bounding box center [363, 208] width 176 height 22
click at [356, 197] on button "Sign In" at bounding box center [362, 208] width 43 height 22
